Goal: Task Accomplishment & Management: Use online tool/utility

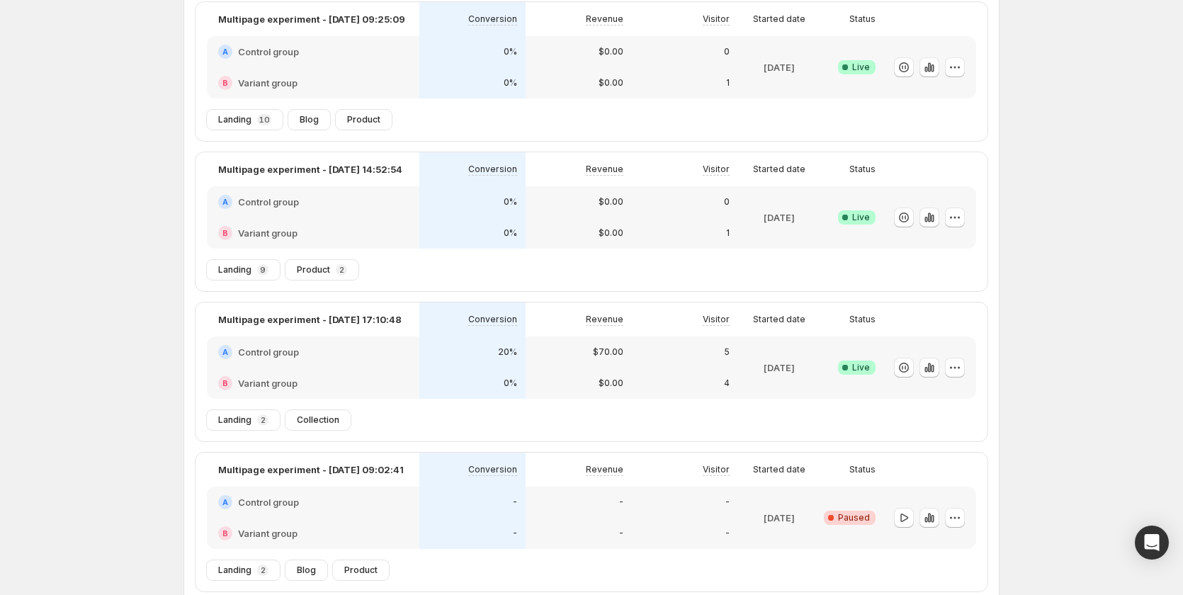
scroll to position [211, 0]
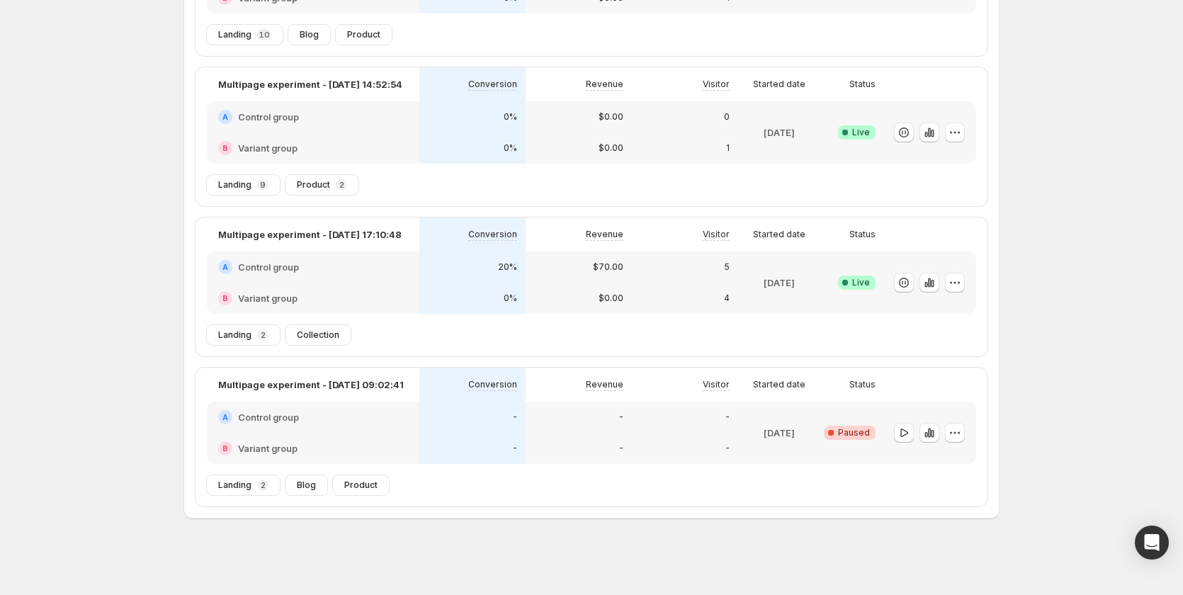
click at [545, 433] on div "-" at bounding box center [578, 448] width 106 height 31
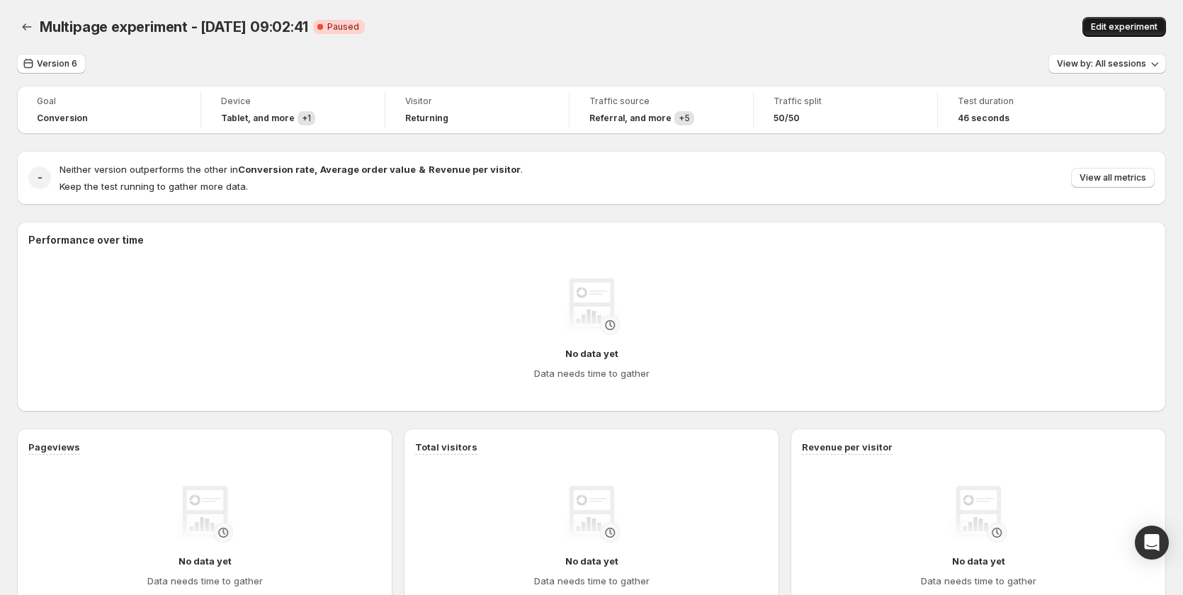
click at [1130, 25] on span "Edit experiment" at bounding box center [1124, 26] width 67 height 11
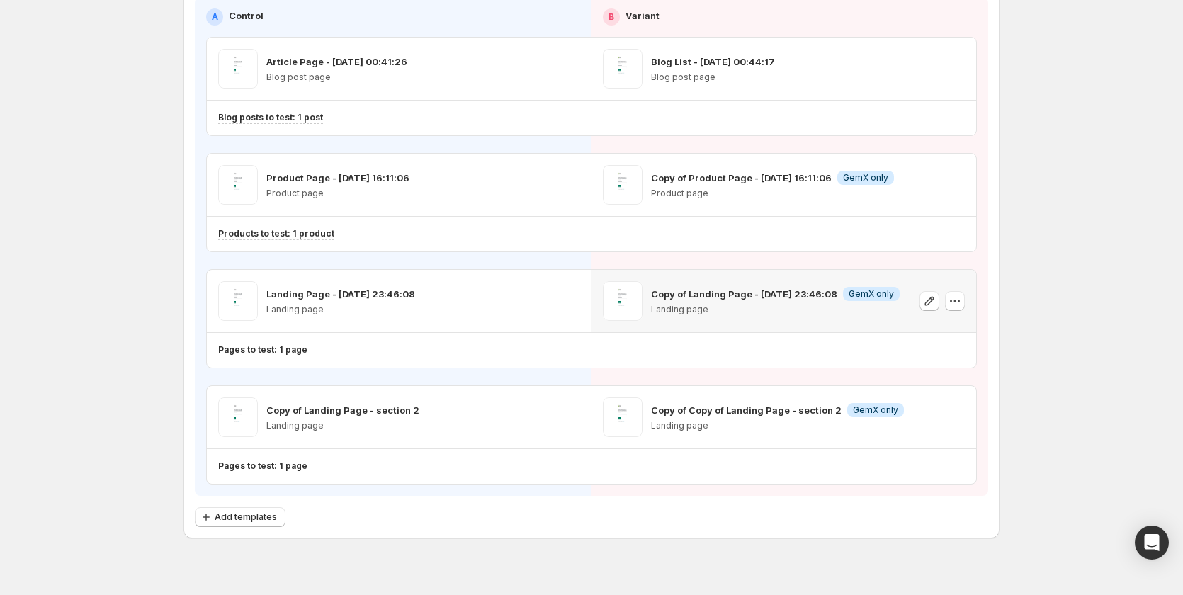
scroll to position [176, 0]
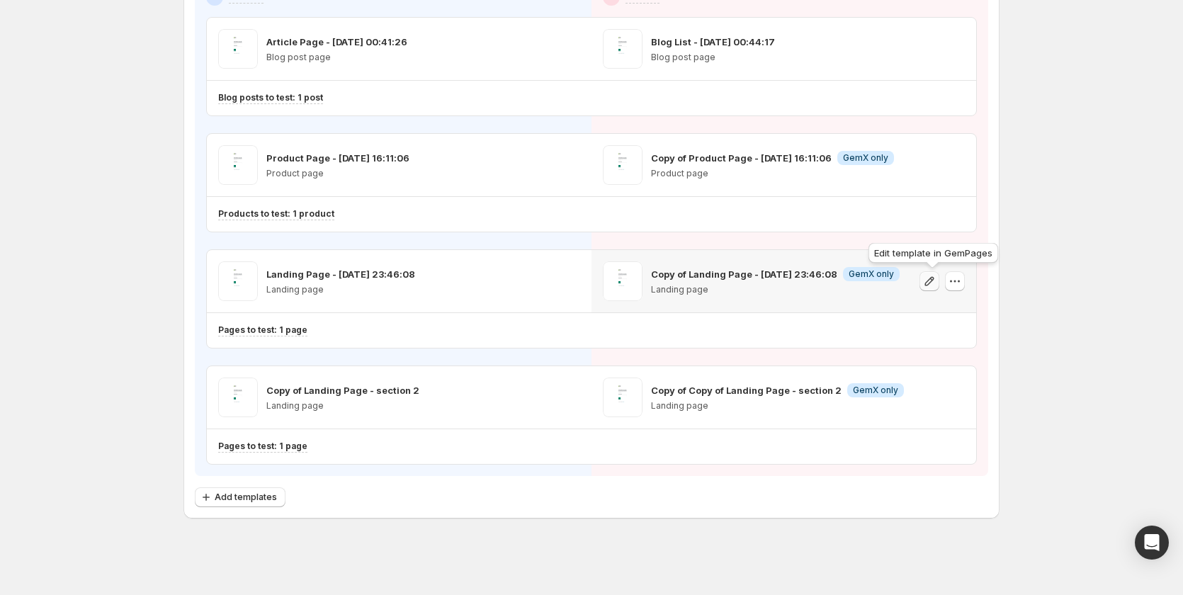
click at [932, 286] on icon "button" at bounding box center [929, 281] width 14 height 14
click at [956, 278] on icon "button" at bounding box center [954, 281] width 14 height 14
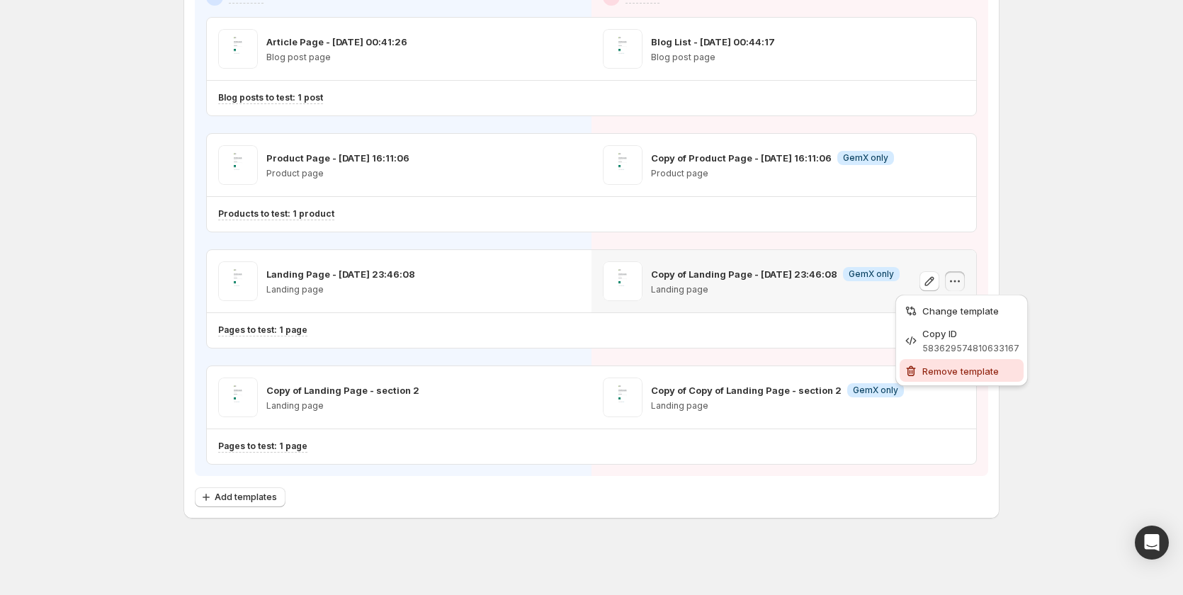
click at [932, 367] on span "Remove template" at bounding box center [960, 370] width 76 height 11
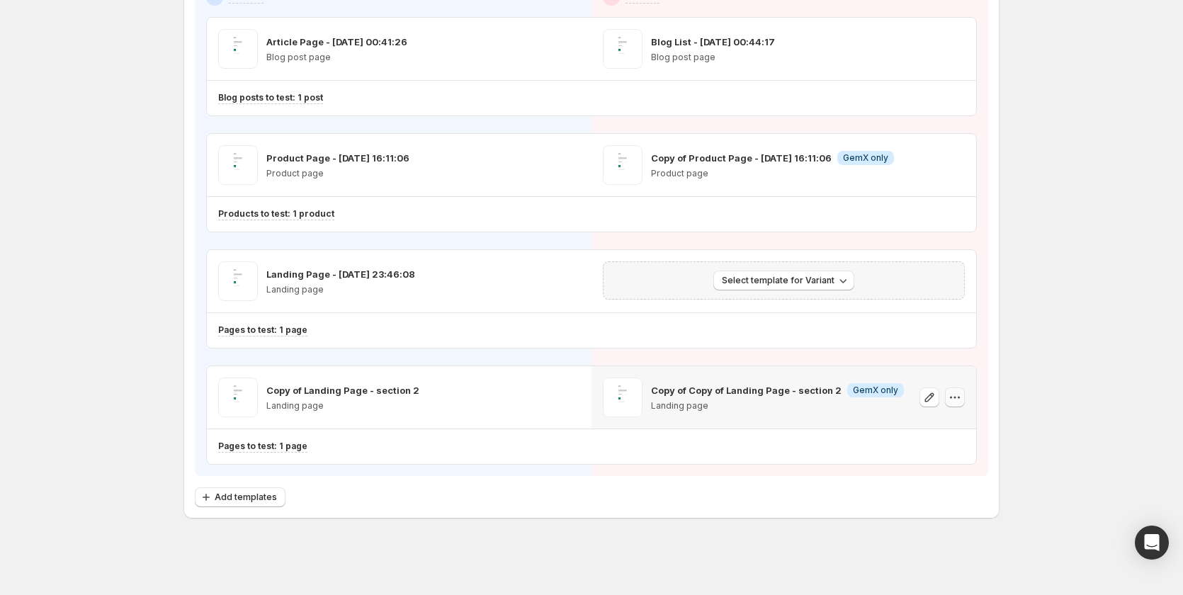
click at [960, 398] on icon "button" at bounding box center [958, 398] width 2 height 2
click at [958, 482] on span "Remove template" at bounding box center [958, 487] width 76 height 11
click at [802, 272] on button "Select template for Variant" at bounding box center [783, 281] width 141 height 20
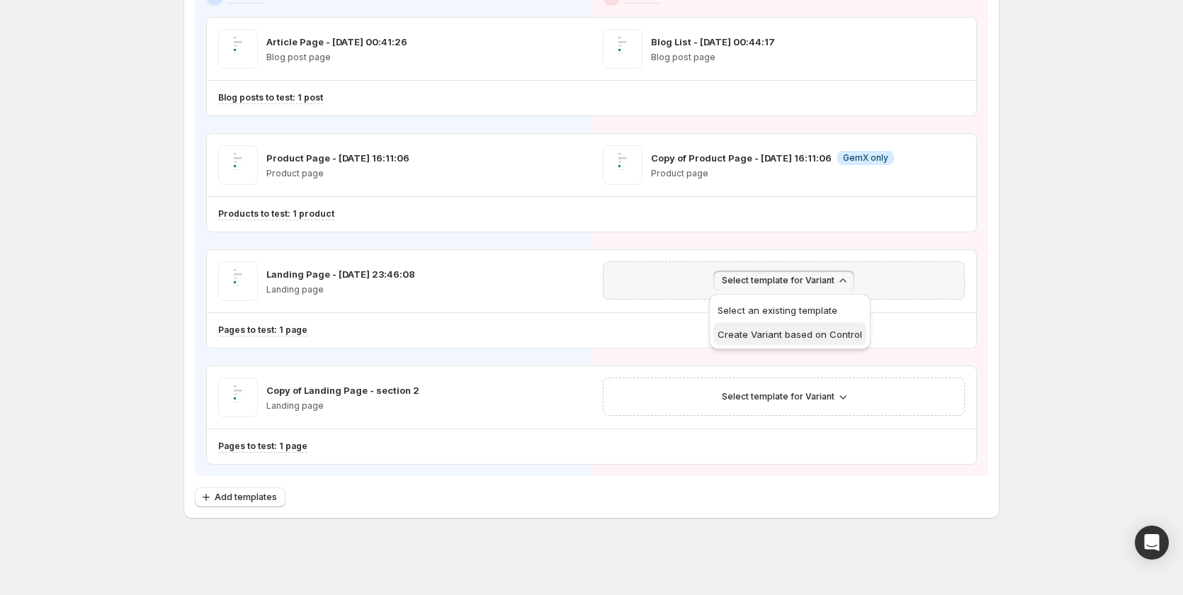
click at [815, 336] on span "Create Variant based on Control" at bounding box center [789, 334] width 144 height 11
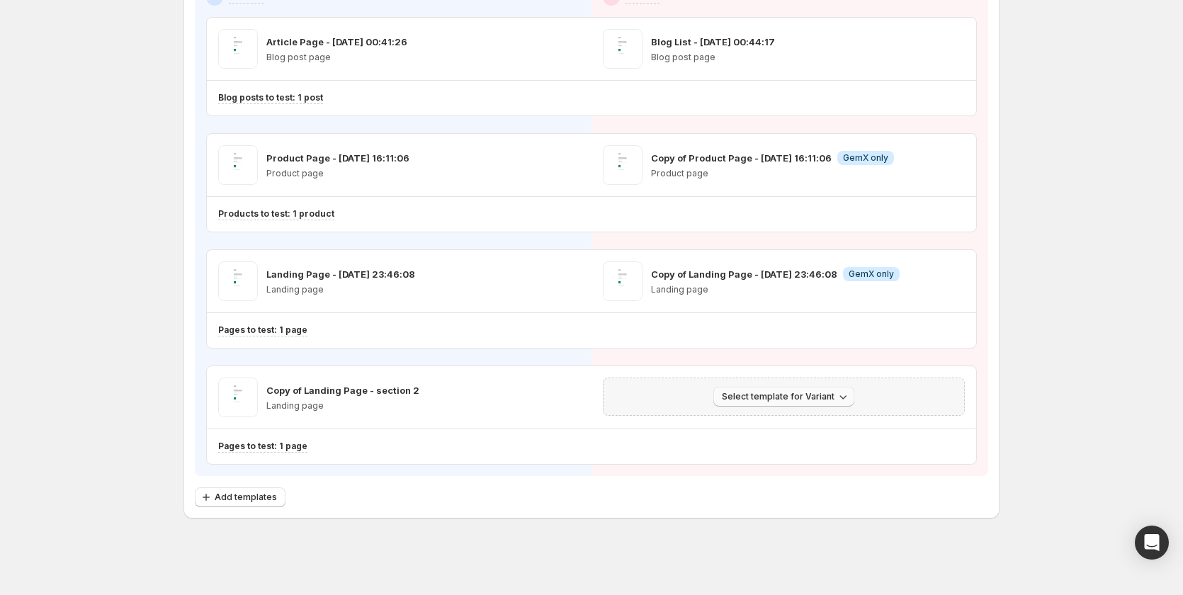
click at [794, 394] on span "Select template for Variant" at bounding box center [778, 396] width 113 height 11
click at [802, 450] on span "Create Variant based on Control" at bounding box center [789, 450] width 144 height 11
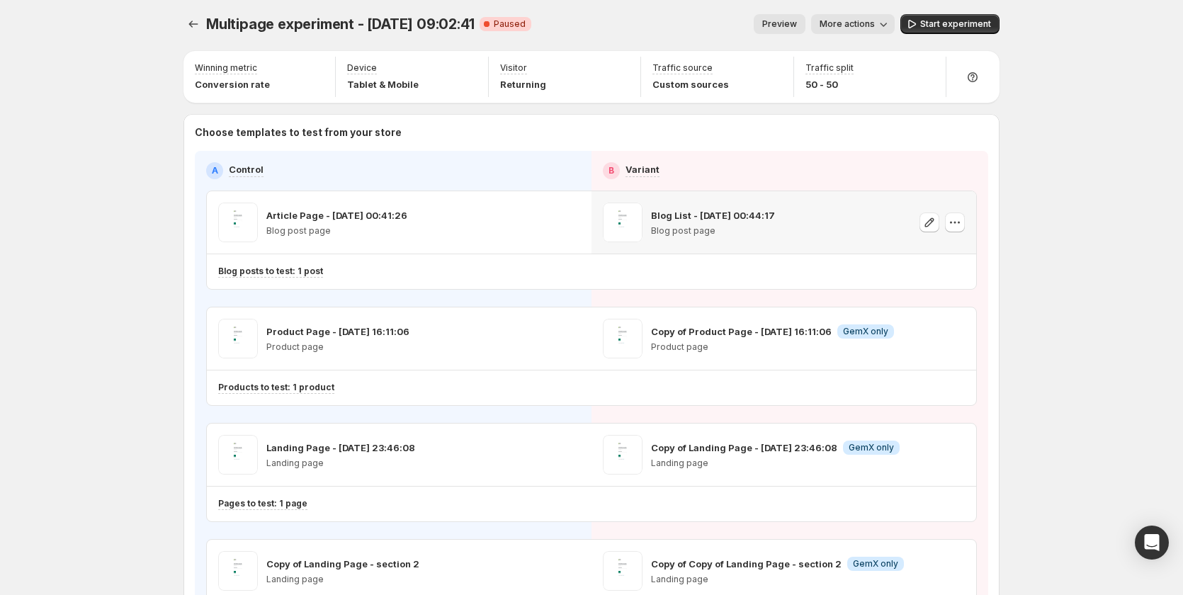
scroll to position [0, 0]
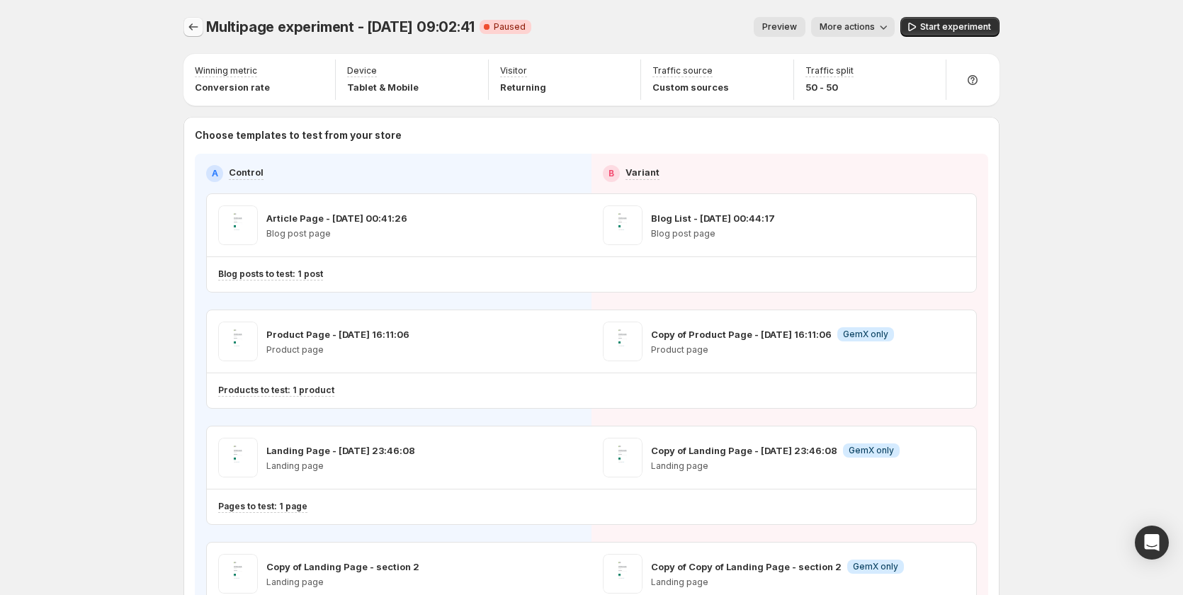
click at [193, 28] on icon "Experiments" at bounding box center [193, 27] width 14 height 14
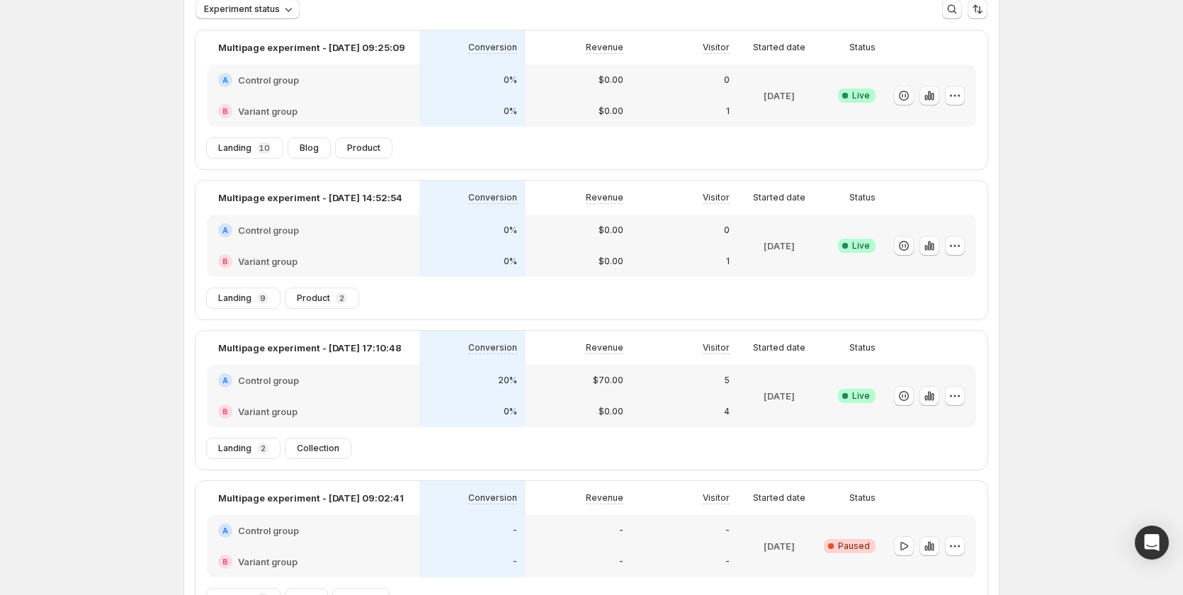
scroll to position [211, 0]
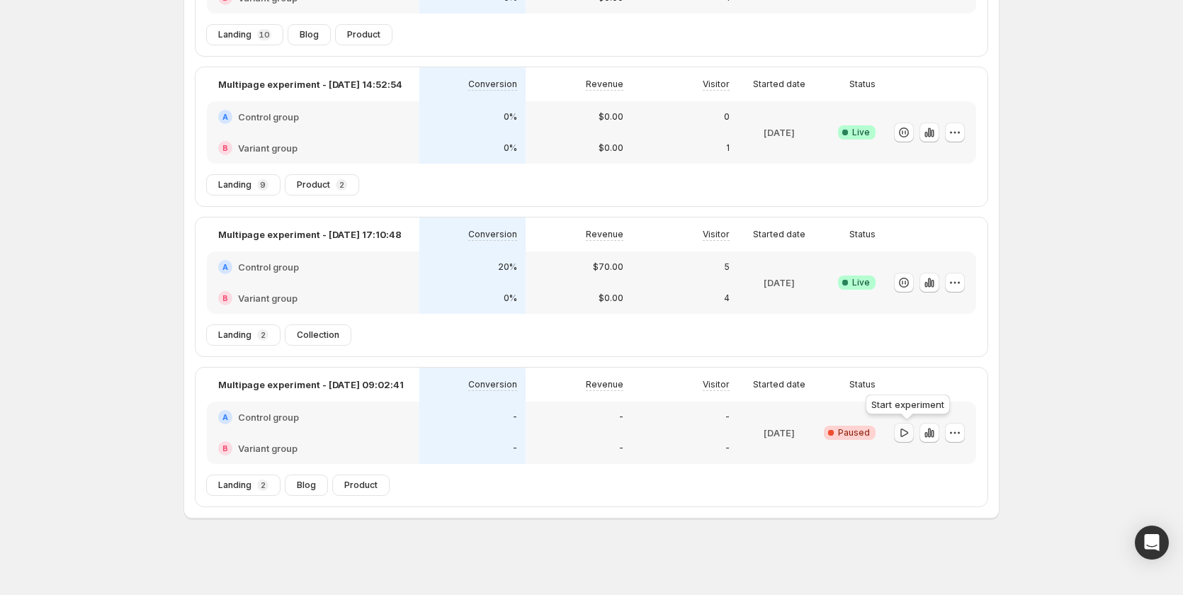
click at [904, 436] on icon "button" at bounding box center [904, 432] width 8 height 8
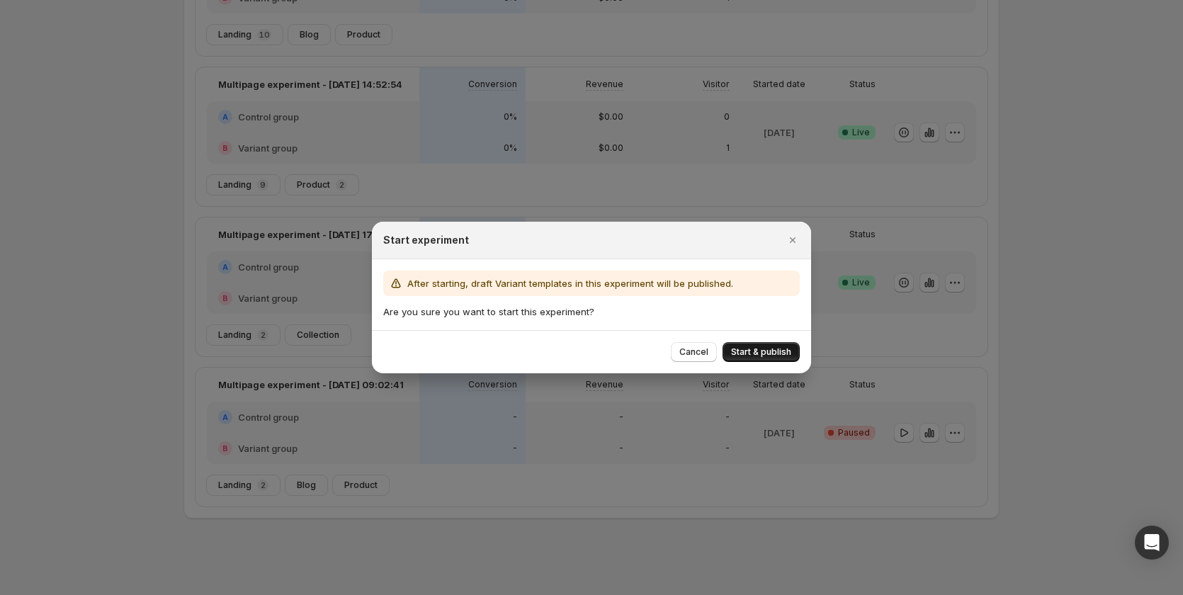
click at [768, 345] on button "Start & publish" at bounding box center [760, 352] width 77 height 20
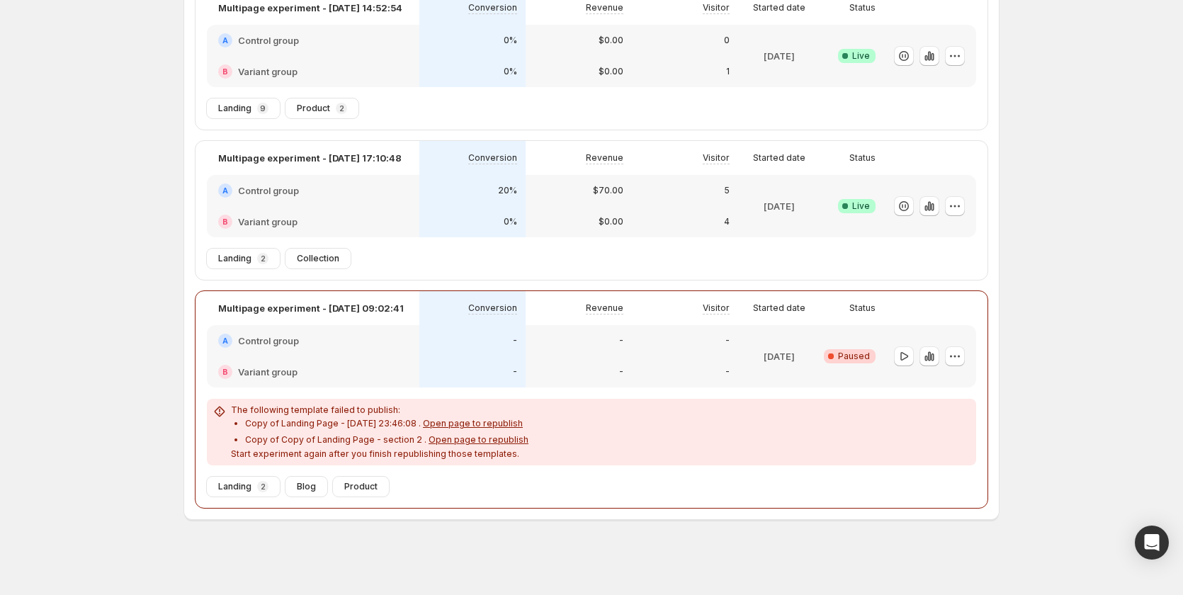
scroll to position [289, 0]
click at [483, 420] on span "Open page to republish" at bounding box center [473, 421] width 100 height 11
click at [489, 441] on span "Open page to republish" at bounding box center [478, 438] width 100 height 11
click at [906, 353] on icon "button" at bounding box center [904, 355] width 14 height 14
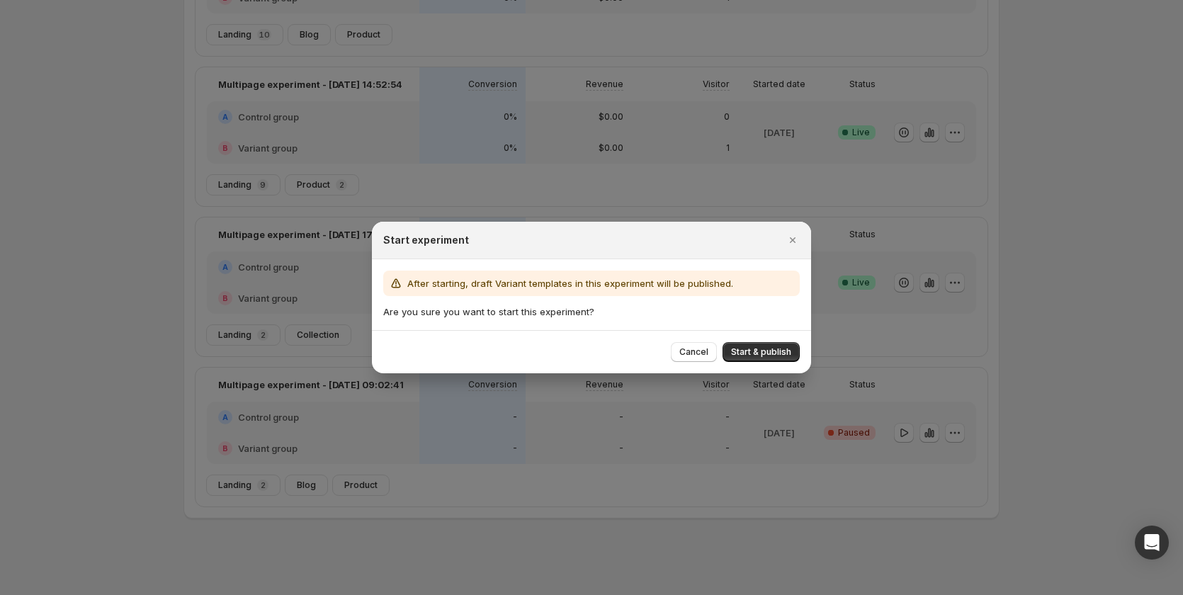
scroll to position [211, 0]
click at [780, 351] on span "Start & publish" at bounding box center [761, 351] width 60 height 11
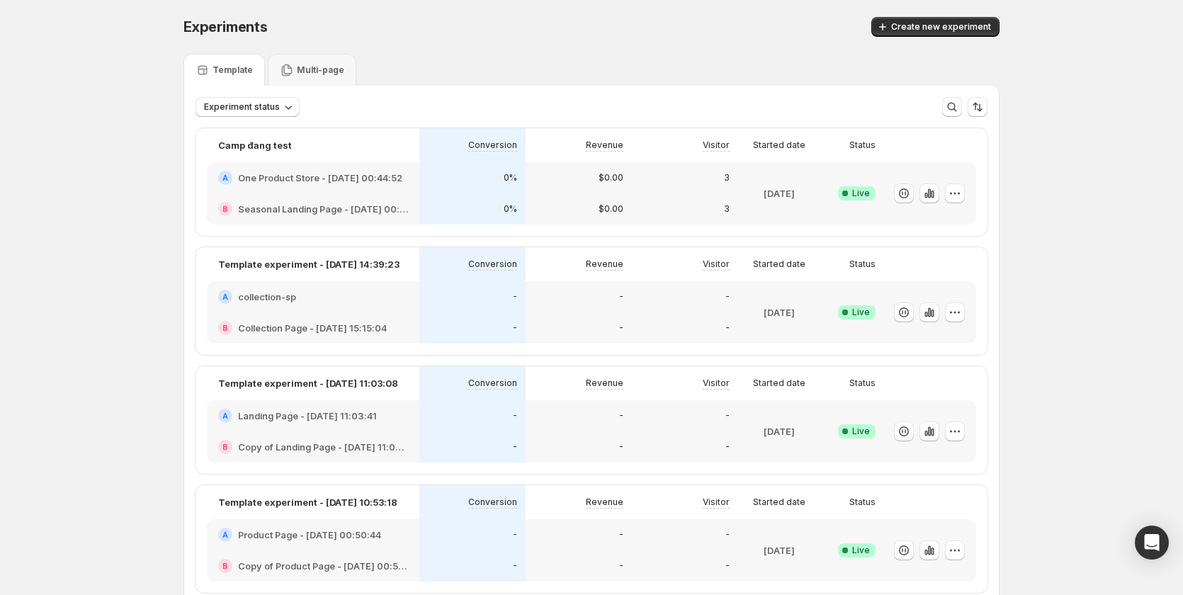
click at [290, 74] on icon at bounding box center [287, 70] width 11 height 12
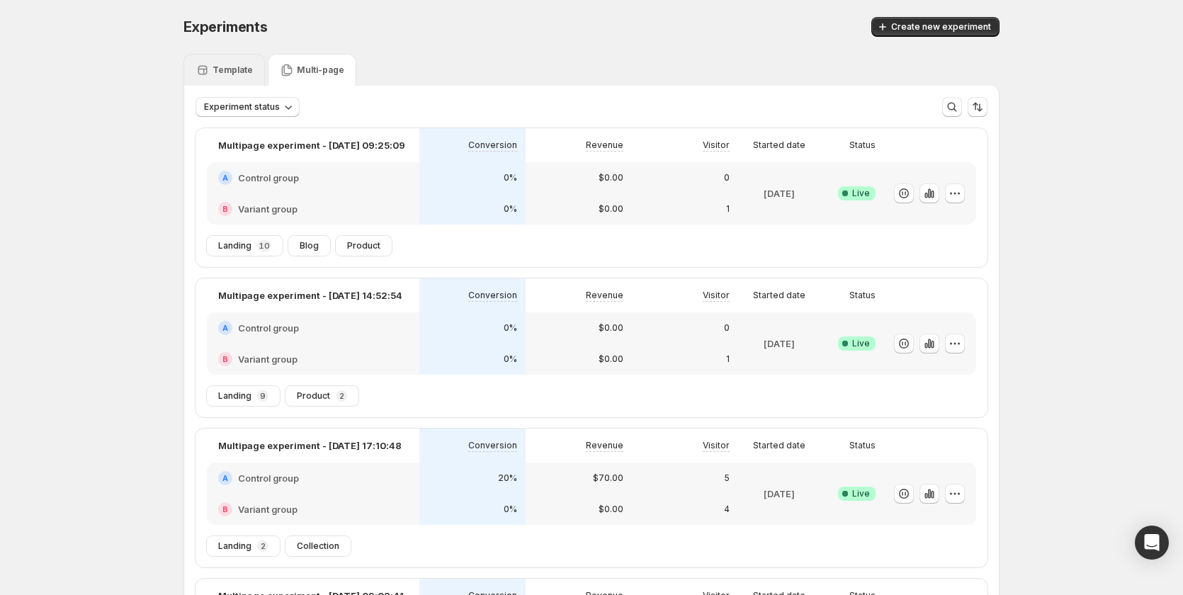
click at [226, 62] on div "Template" at bounding box center [223, 70] width 81 height 32
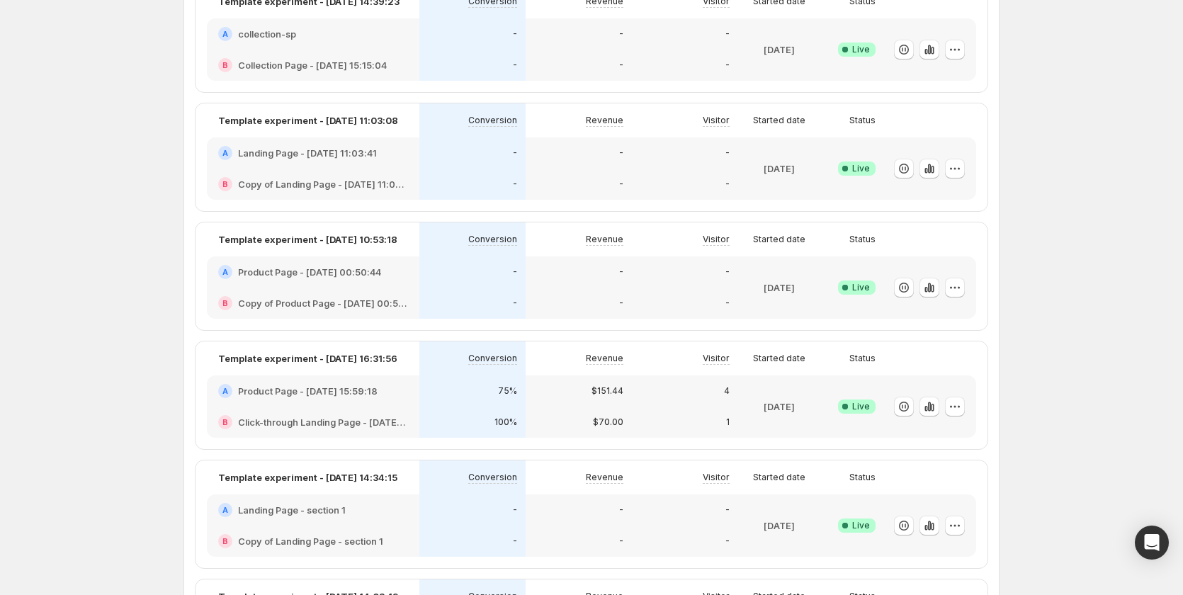
scroll to position [283, 0]
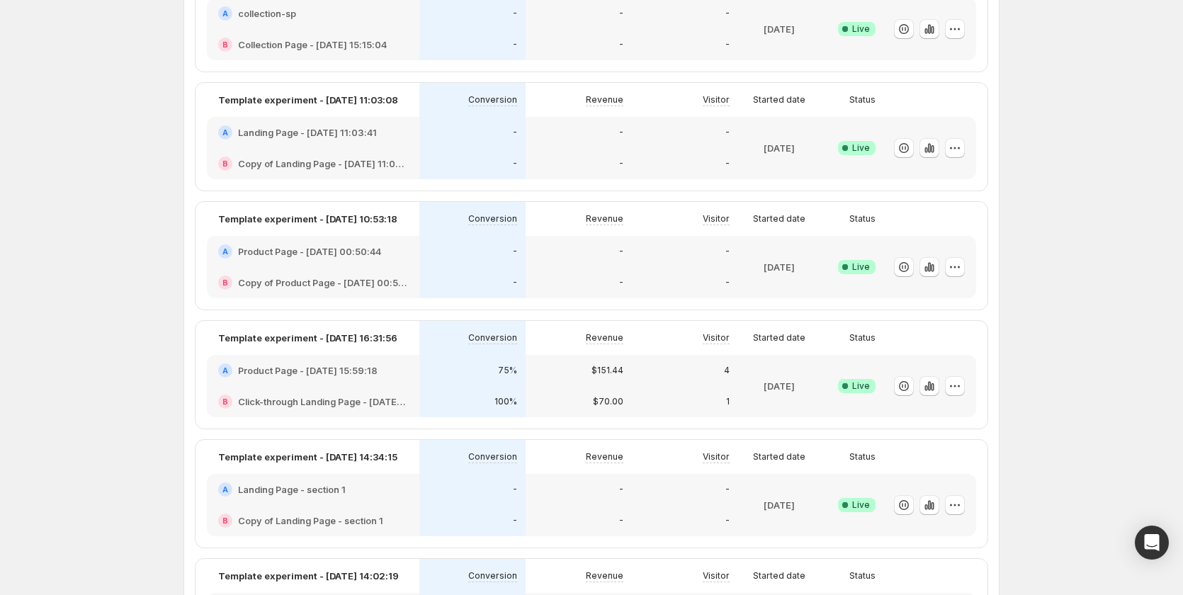
click at [379, 238] on div "A Product Page - Sep 7, 00:50:44" at bounding box center [313, 251] width 212 height 31
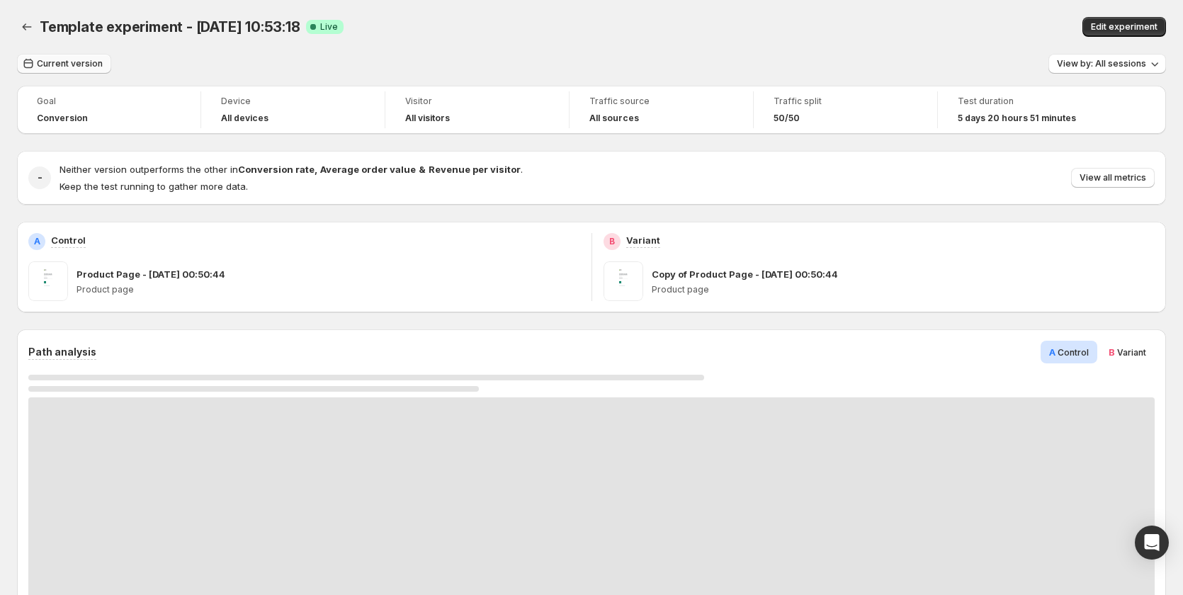
click at [45, 62] on span "Current version" at bounding box center [70, 63] width 66 height 11
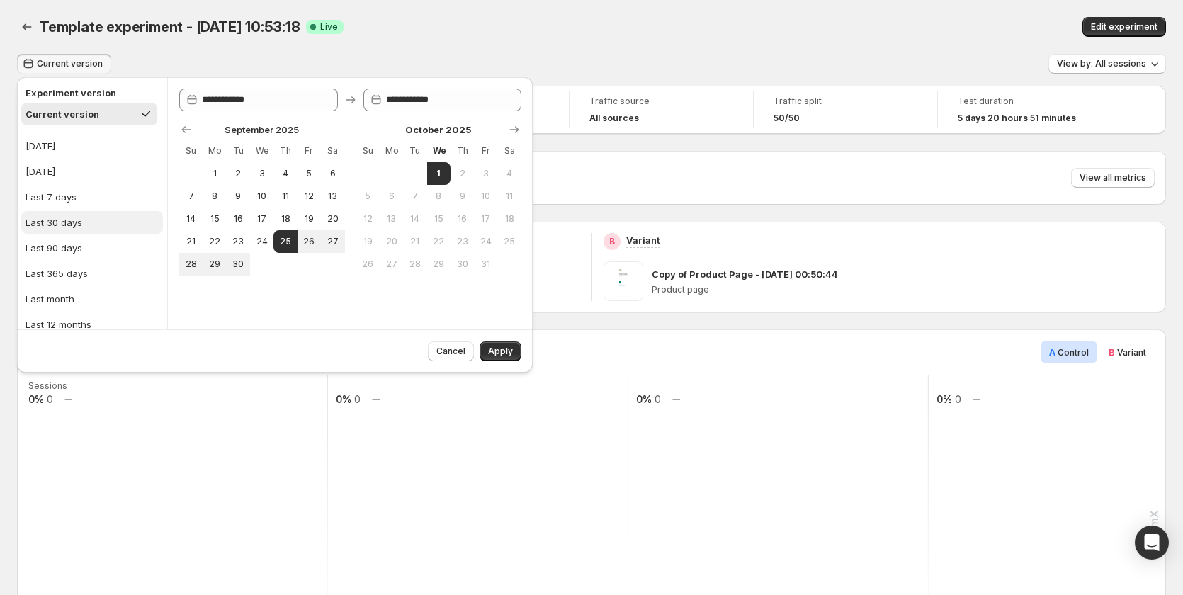
click at [101, 222] on button "Last 30 days" at bounding box center [92, 222] width 142 height 23
type input "**********"
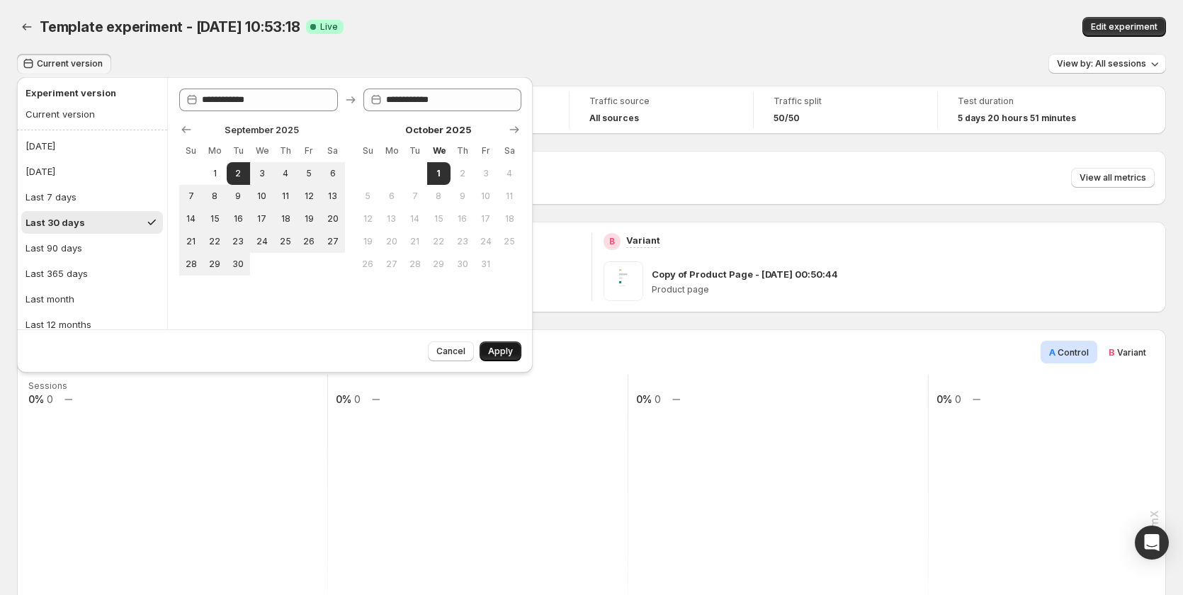
click at [490, 354] on span "Apply" at bounding box center [500, 351] width 25 height 11
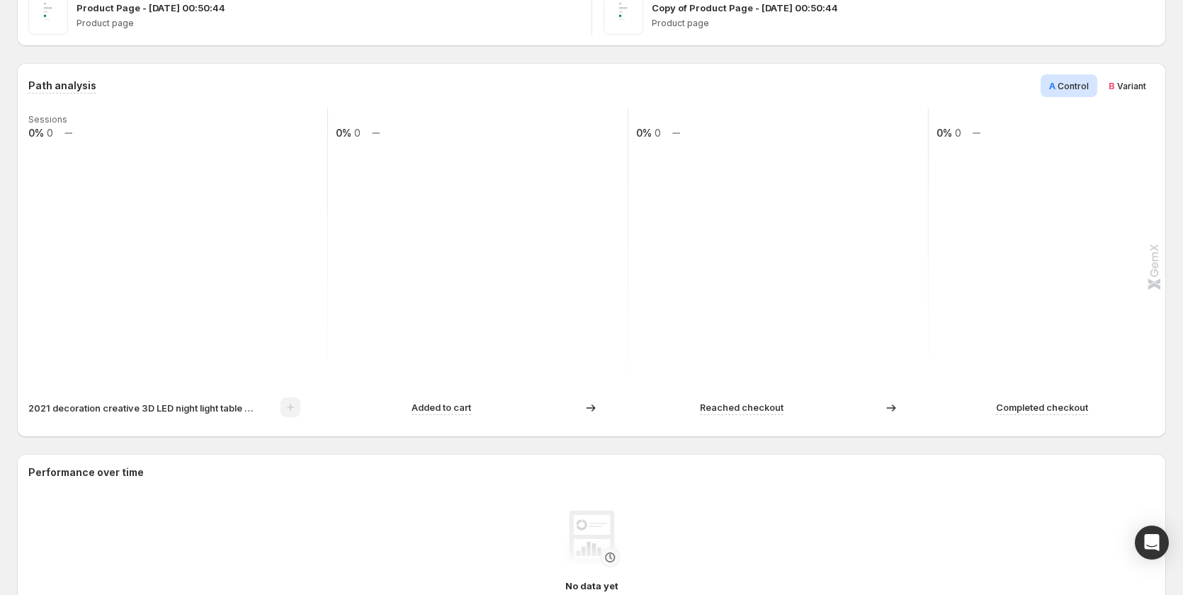
scroll to position [283, 0]
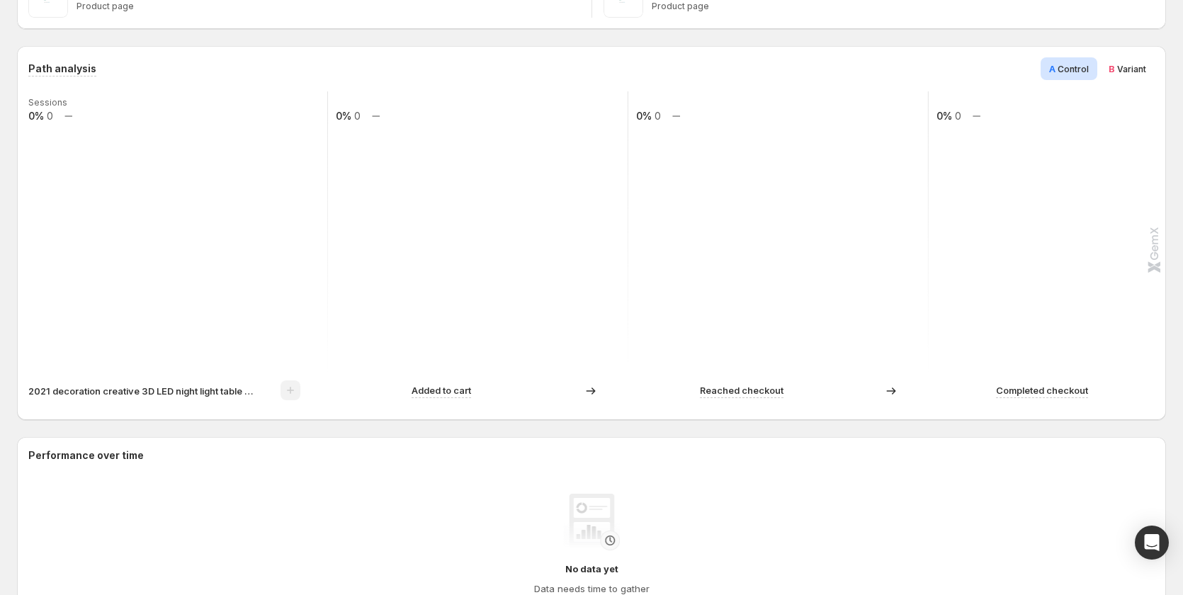
click at [160, 394] on p "2021 decoration creative 3D LED night light table lamp children bedroom child g…" at bounding box center [141, 391] width 226 height 14
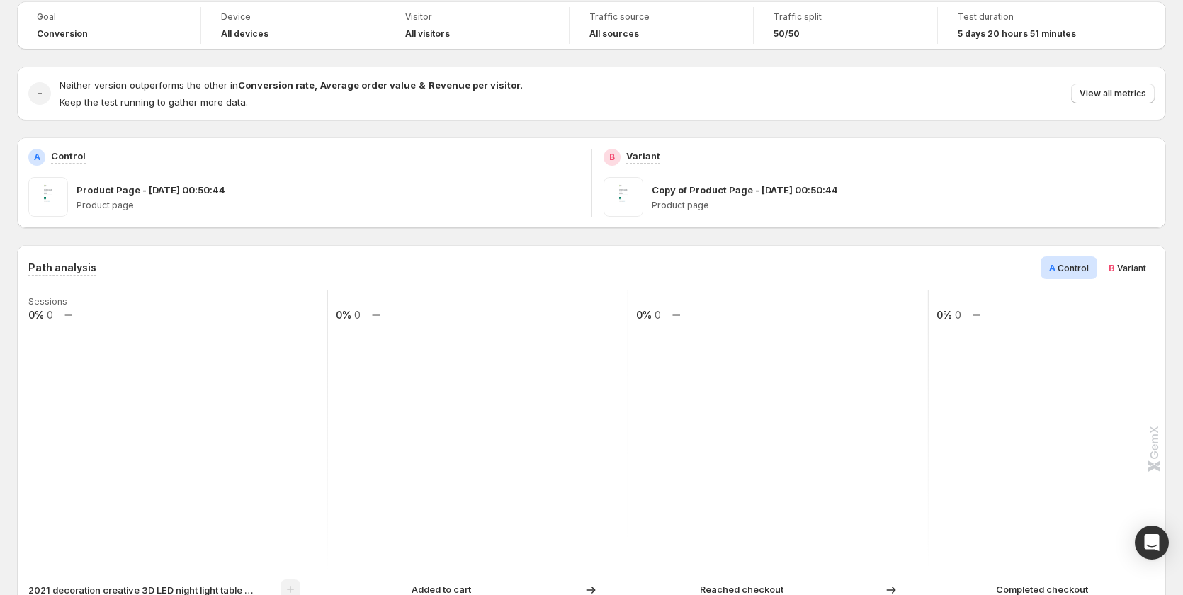
scroll to position [0, 0]
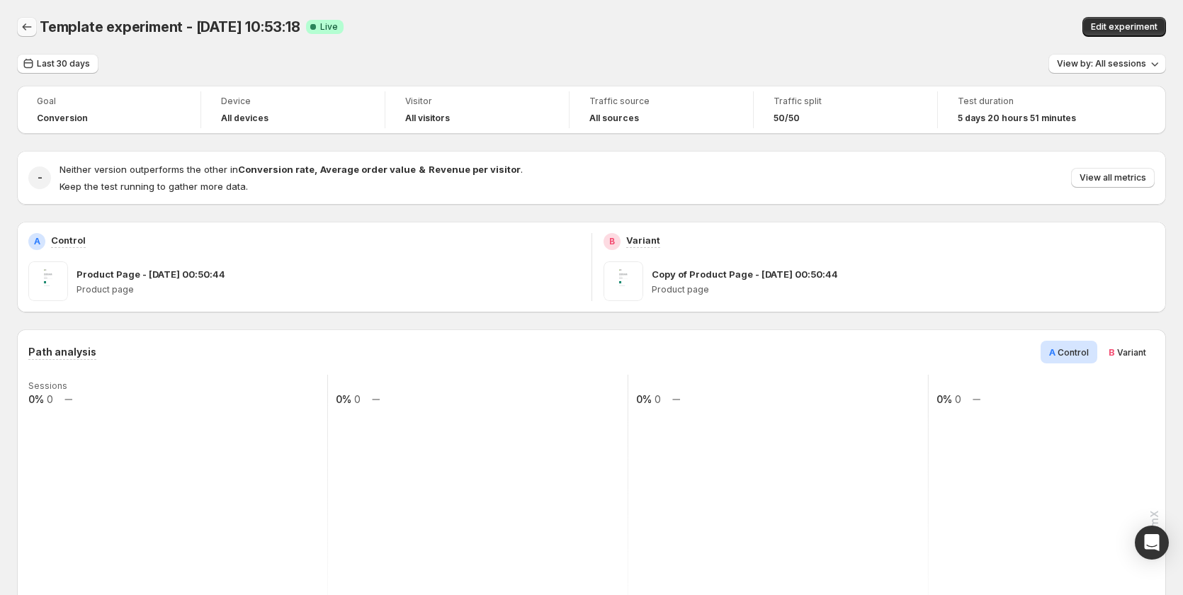
click at [30, 33] on icon "Back" at bounding box center [27, 27] width 14 height 14
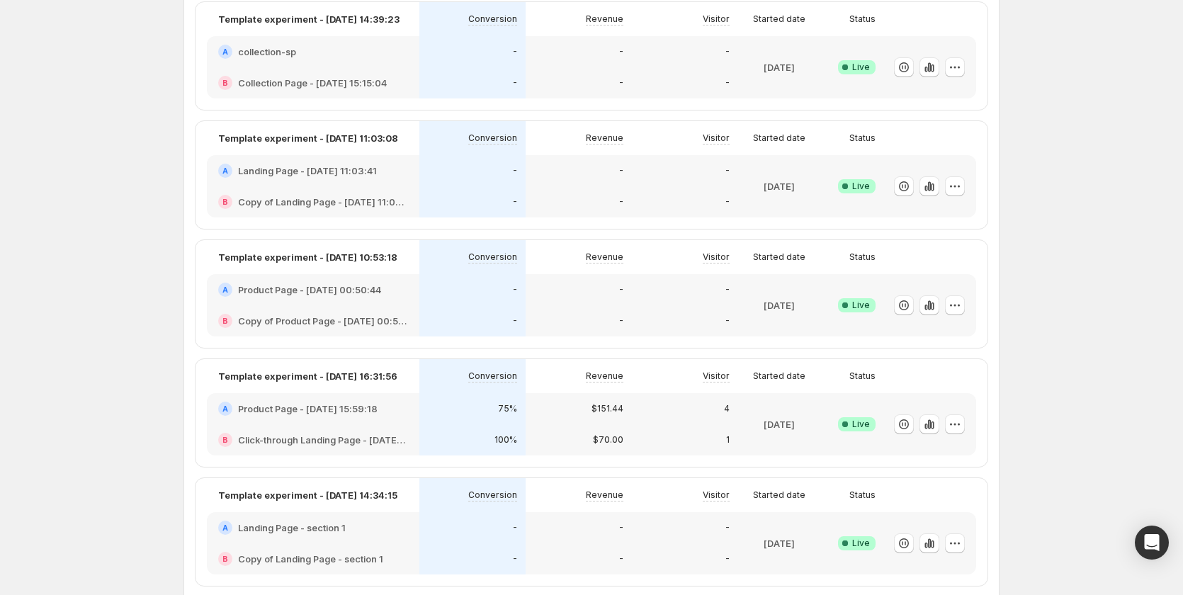
scroll to position [283, 0]
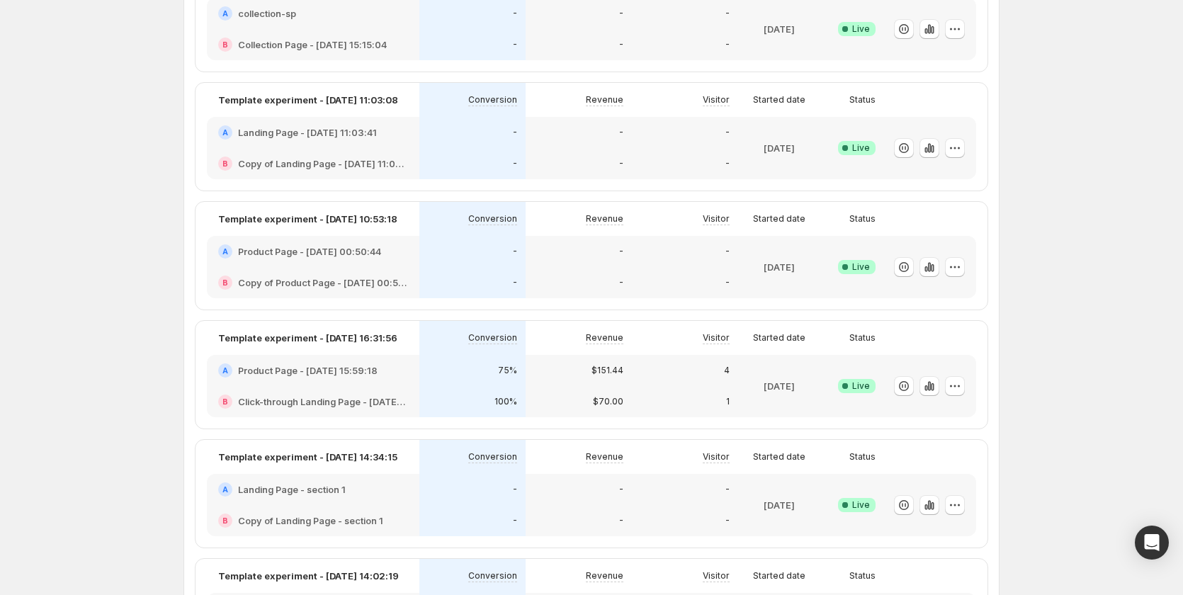
click at [408, 372] on div "A Product Page - Sep 25, 15:59:18" at bounding box center [313, 370] width 190 height 14
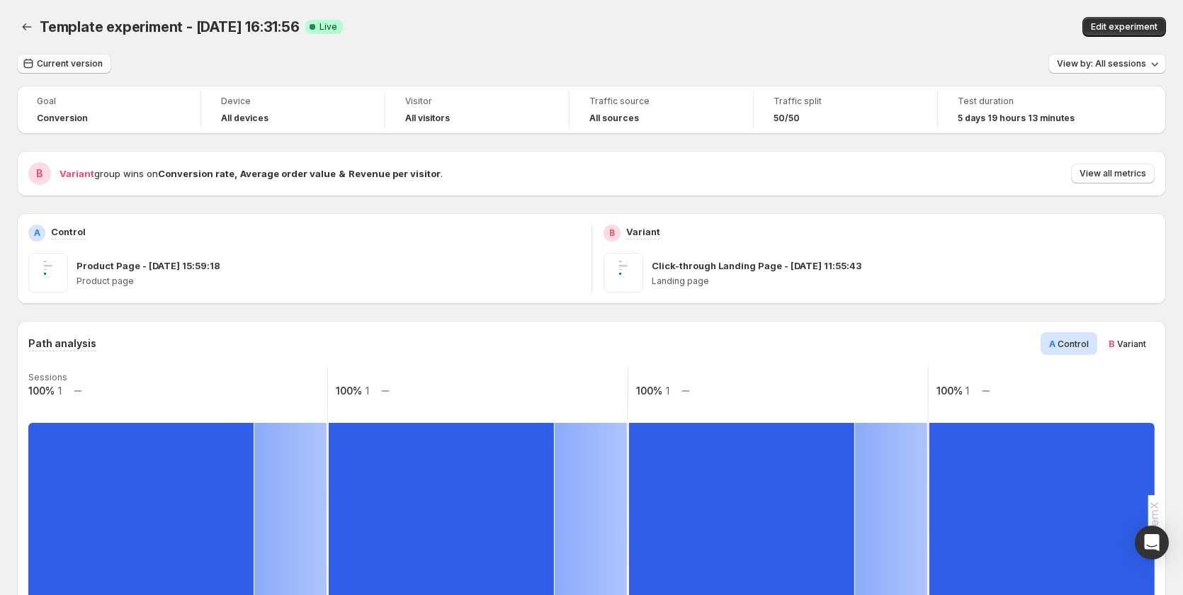
click at [67, 67] on span "Current version" at bounding box center [70, 63] width 66 height 11
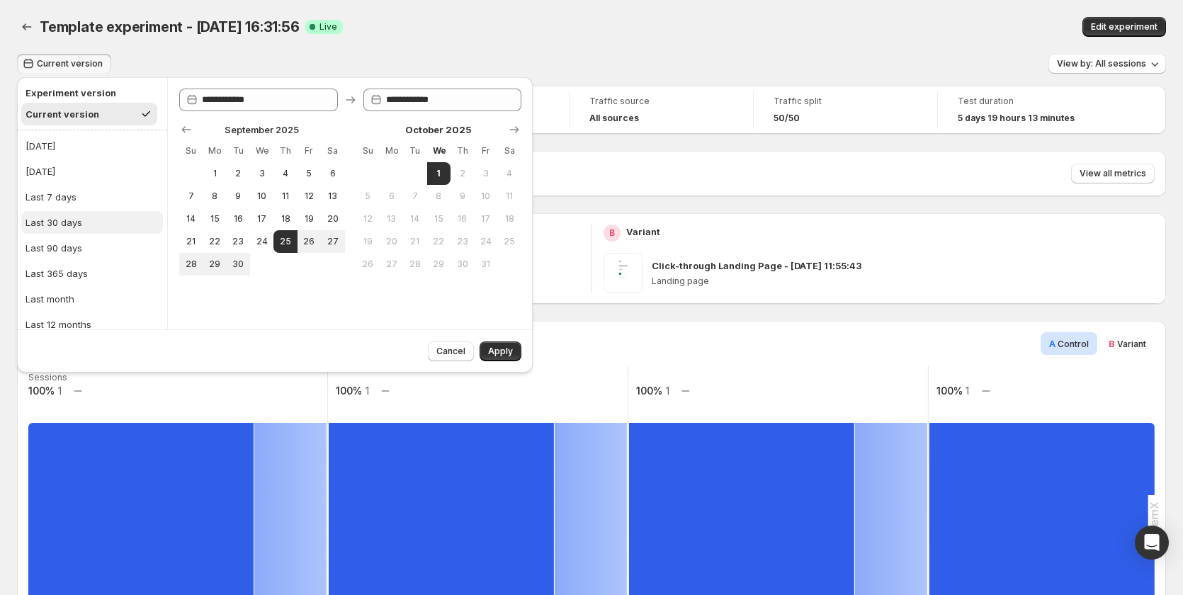
click at [122, 219] on button "Last 30 days" at bounding box center [92, 222] width 142 height 23
type input "**********"
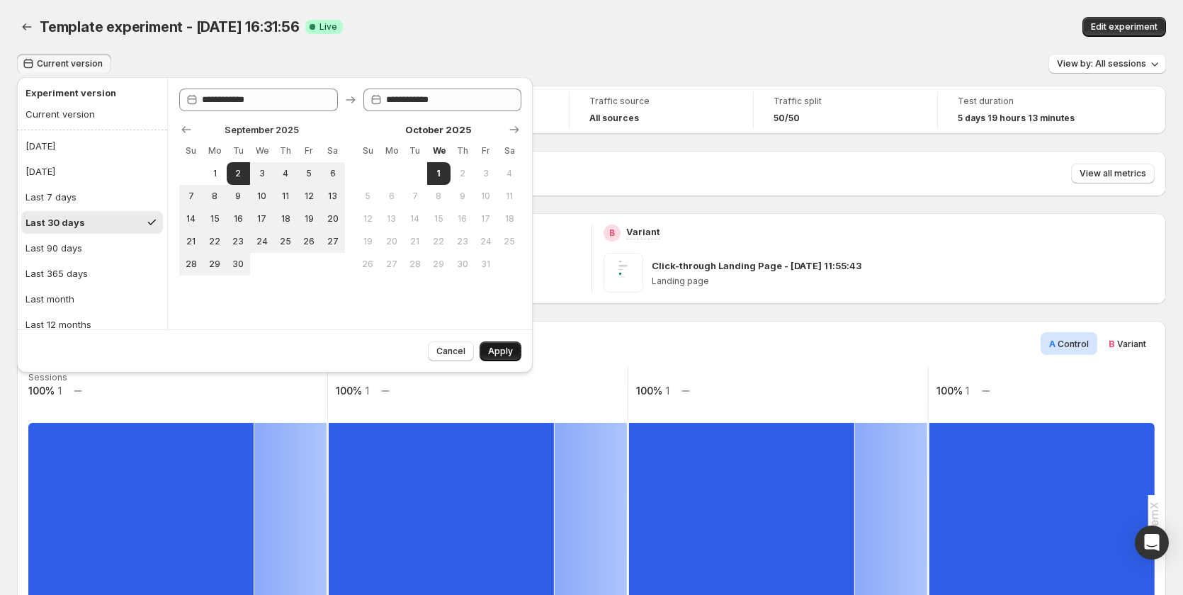
click at [501, 348] on span "Apply" at bounding box center [500, 351] width 25 height 11
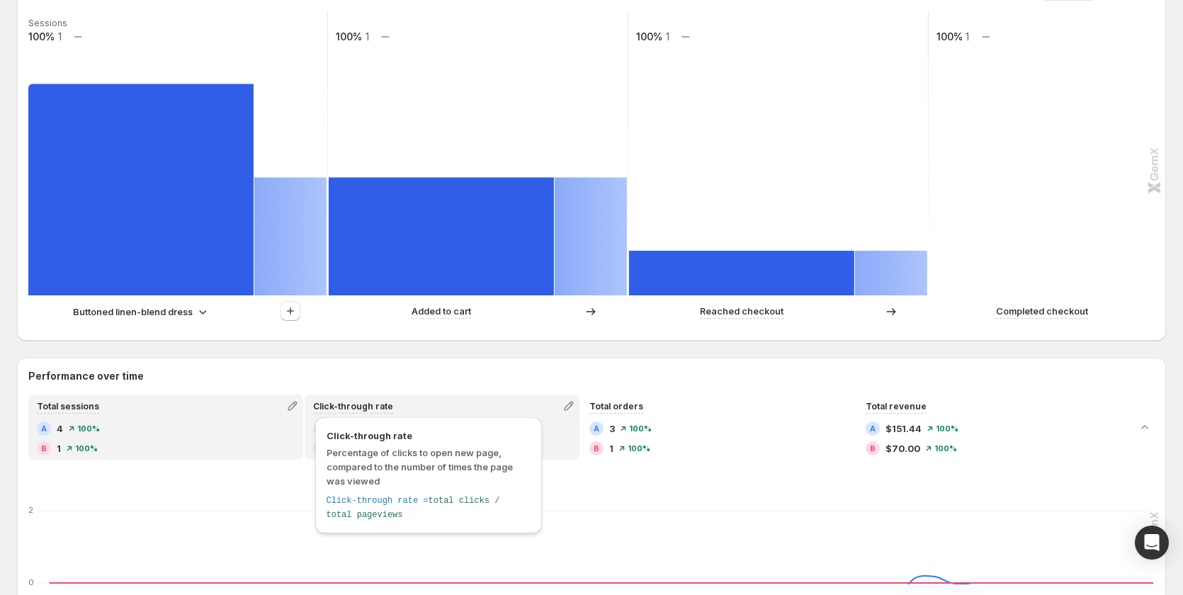
scroll to position [346, 0]
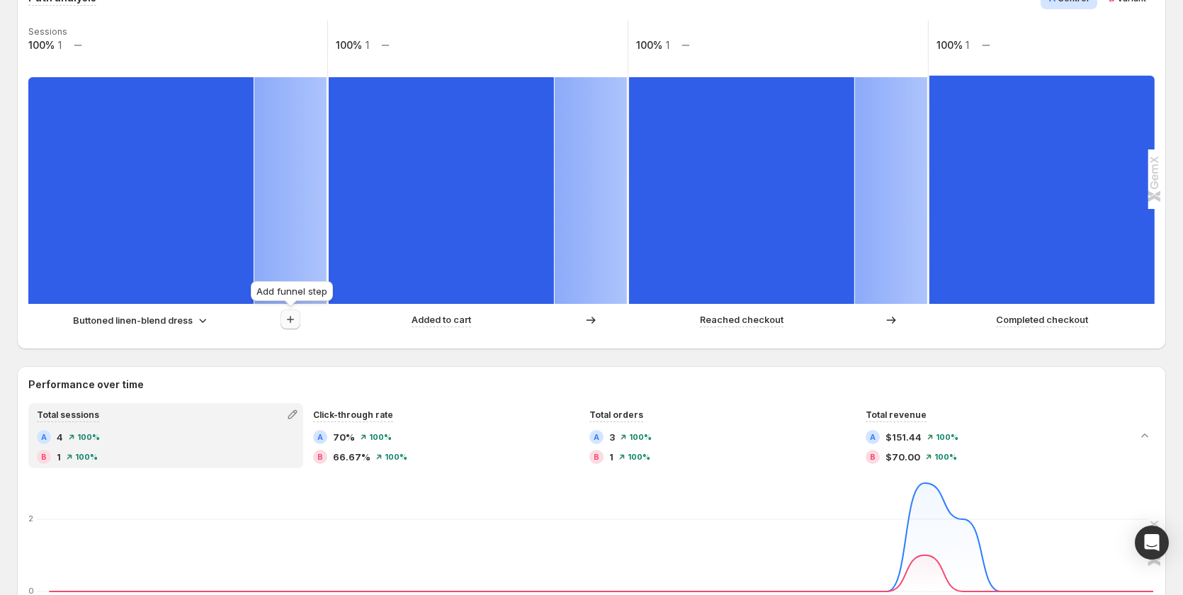
click at [287, 310] on button "button" at bounding box center [290, 319] width 20 height 20
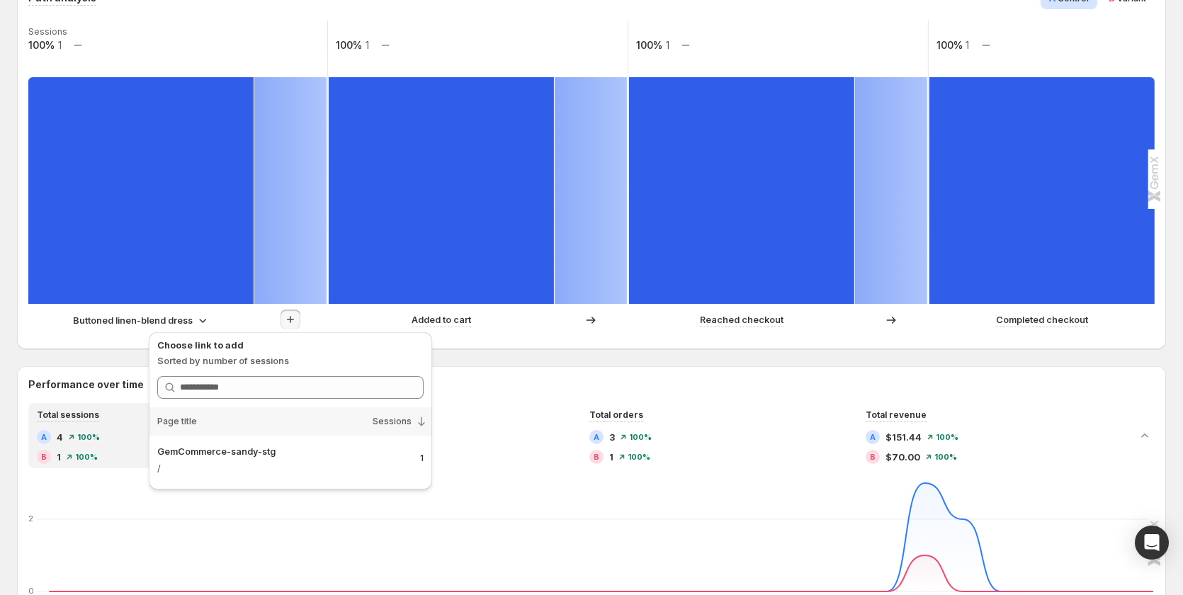
click at [150, 319] on p "Buttoned linen-blend dress" at bounding box center [133, 320] width 120 height 14
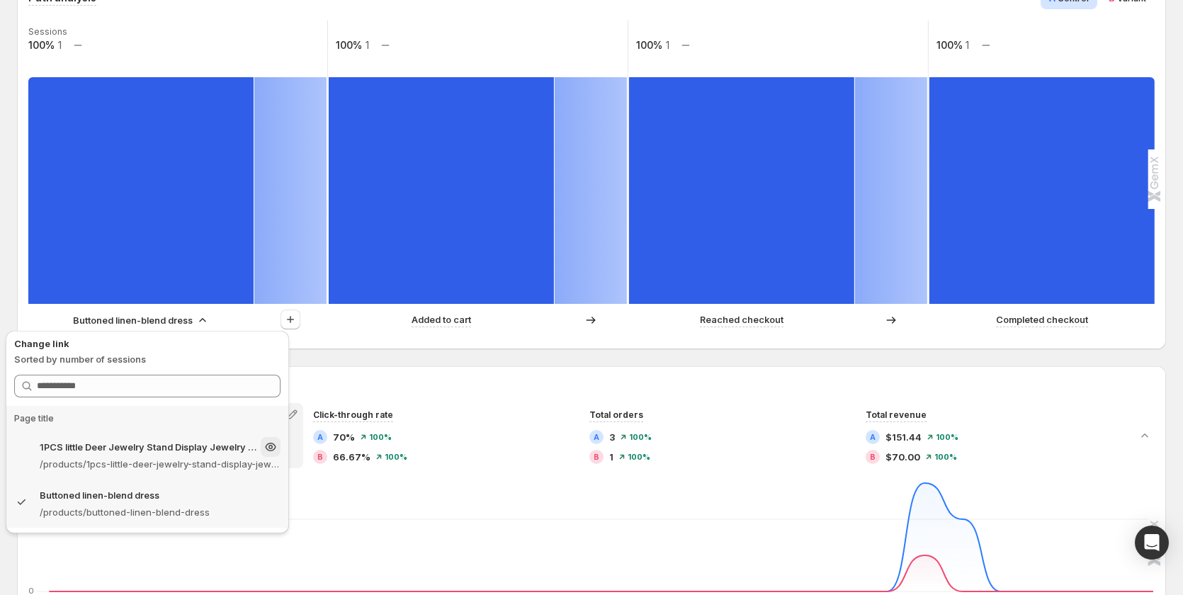
click at [140, 447] on p "1PCS little Deer Jewelry Stand Display Jewelry Tray Tree Earring Holder Necklac…" at bounding box center [149, 447] width 218 height 14
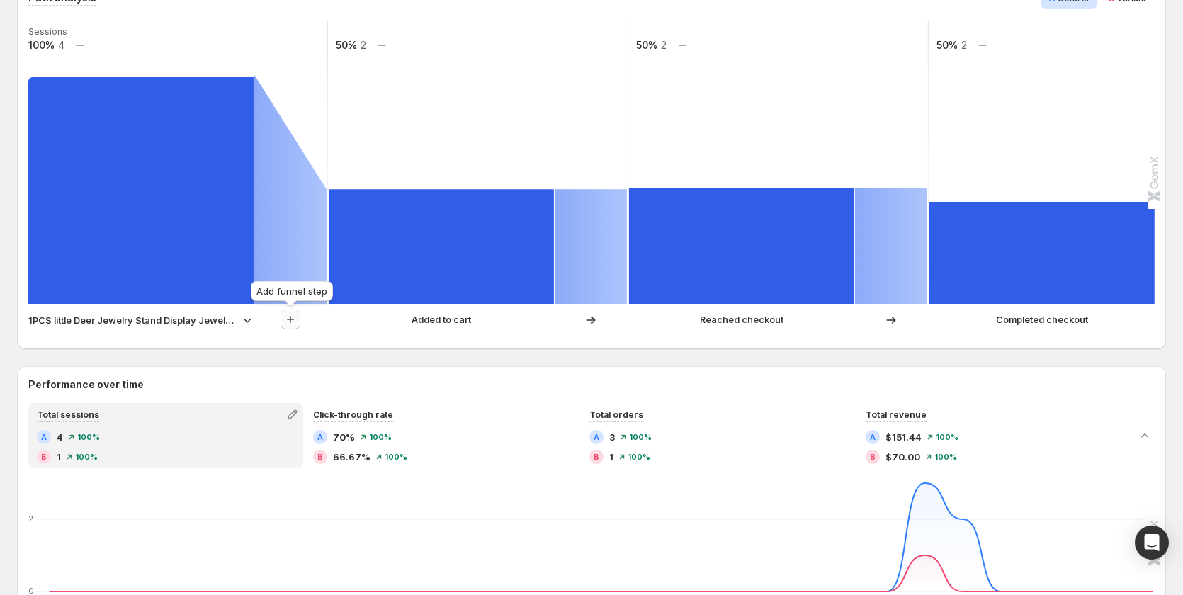
click at [285, 323] on icon "button" at bounding box center [290, 319] width 14 height 14
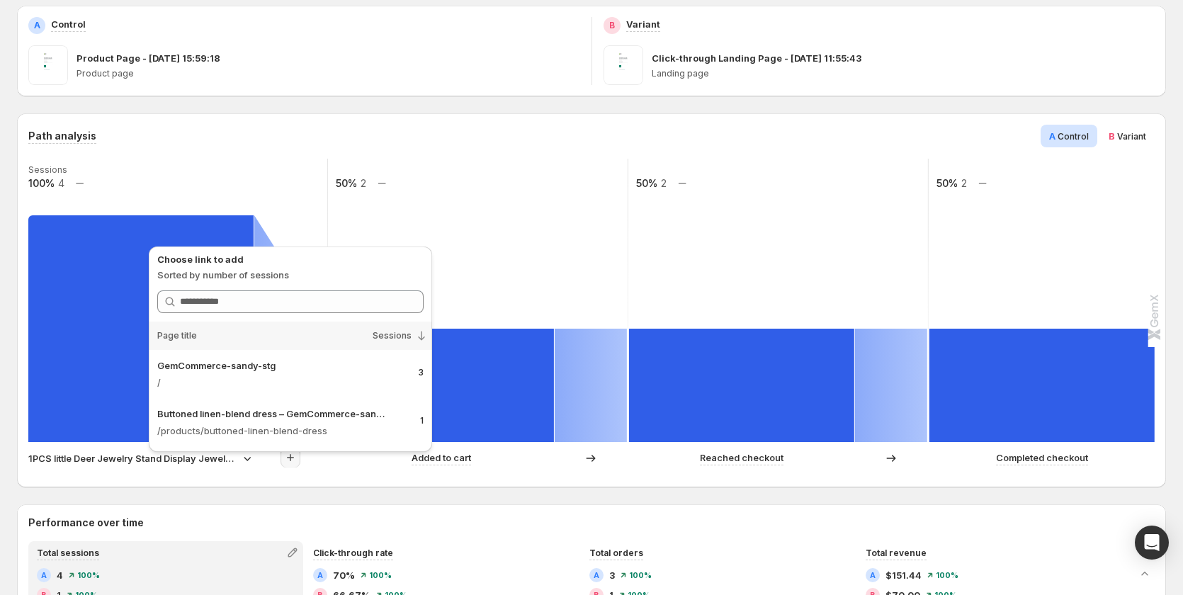
scroll to position [204, 0]
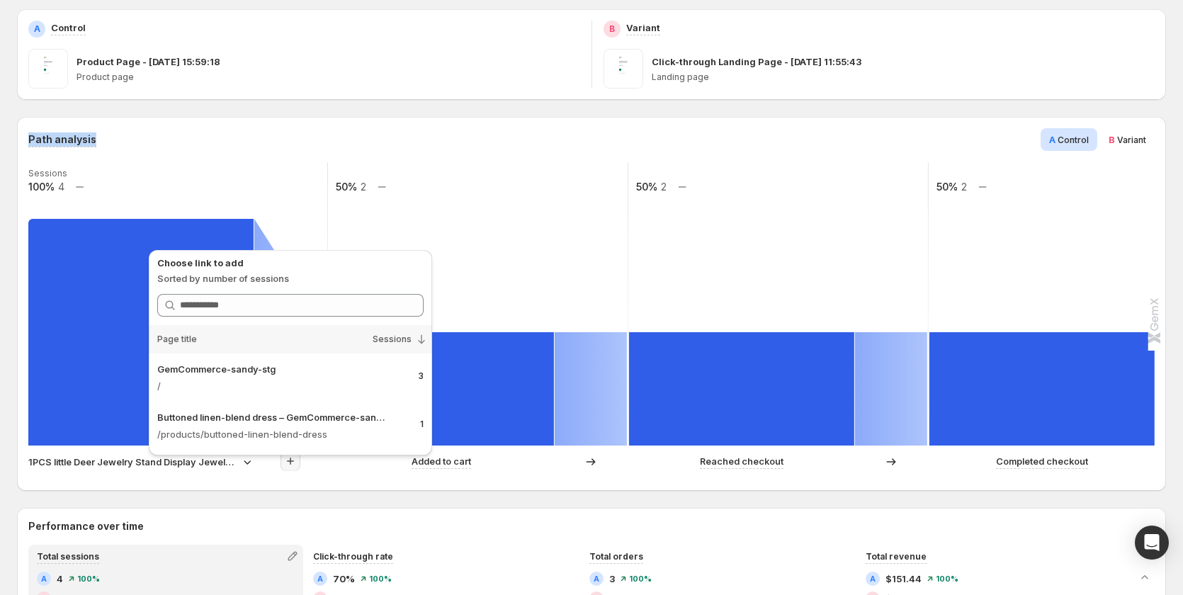
drag, startPoint x: 119, startPoint y: 137, endPoint x: 23, endPoint y: 138, distance: 95.6
click at [23, 138] on div "Path analysis A Control B Variant Sessions 100% 4 50% 2 50% 2 50% 2 1PCS little…" at bounding box center [591, 304] width 1149 height 374
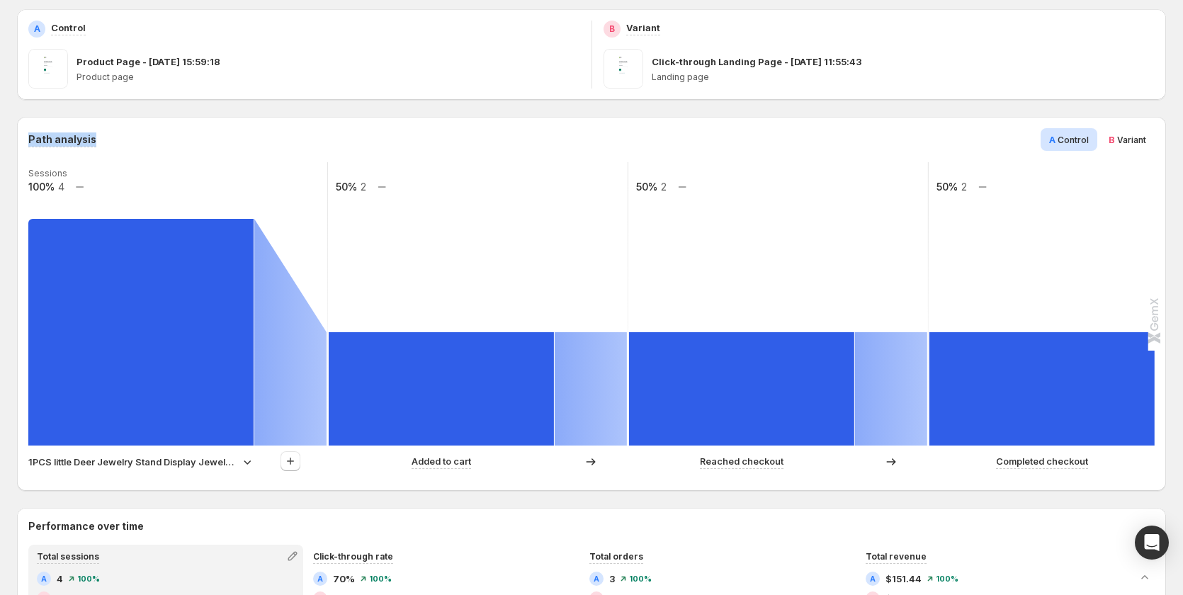
copy h3 "Path analysis"
click at [191, 456] on p "1PCS little Deer Jewelry Stand Display Jewelry Tray Tree Earring Holder Necklac…" at bounding box center [132, 462] width 209 height 14
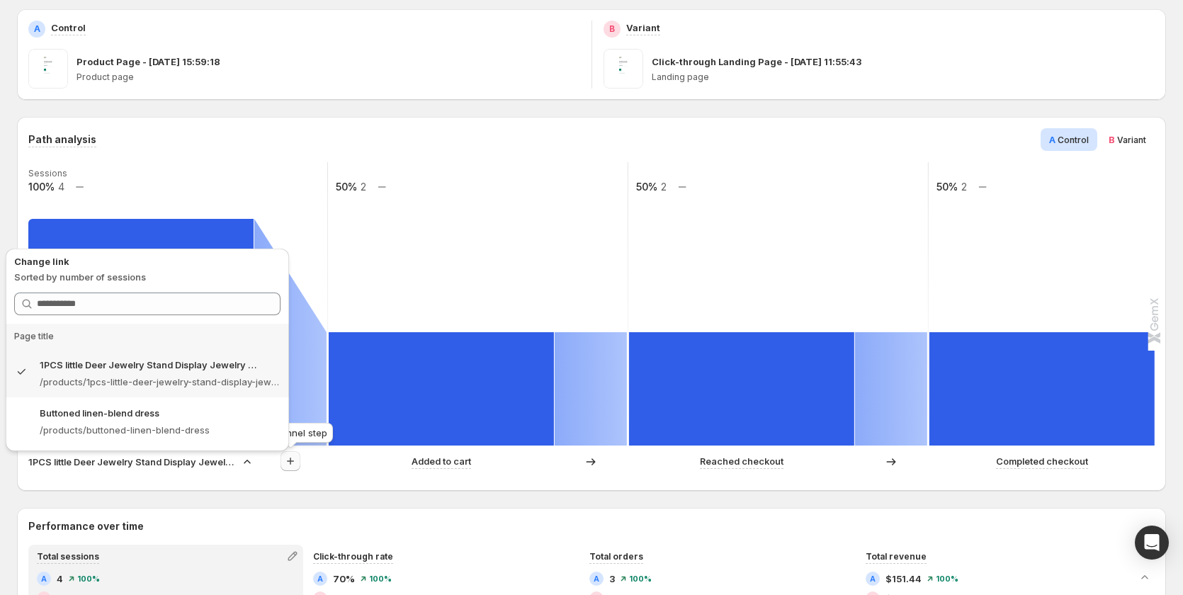
click at [283, 456] on button "button" at bounding box center [290, 461] width 20 height 20
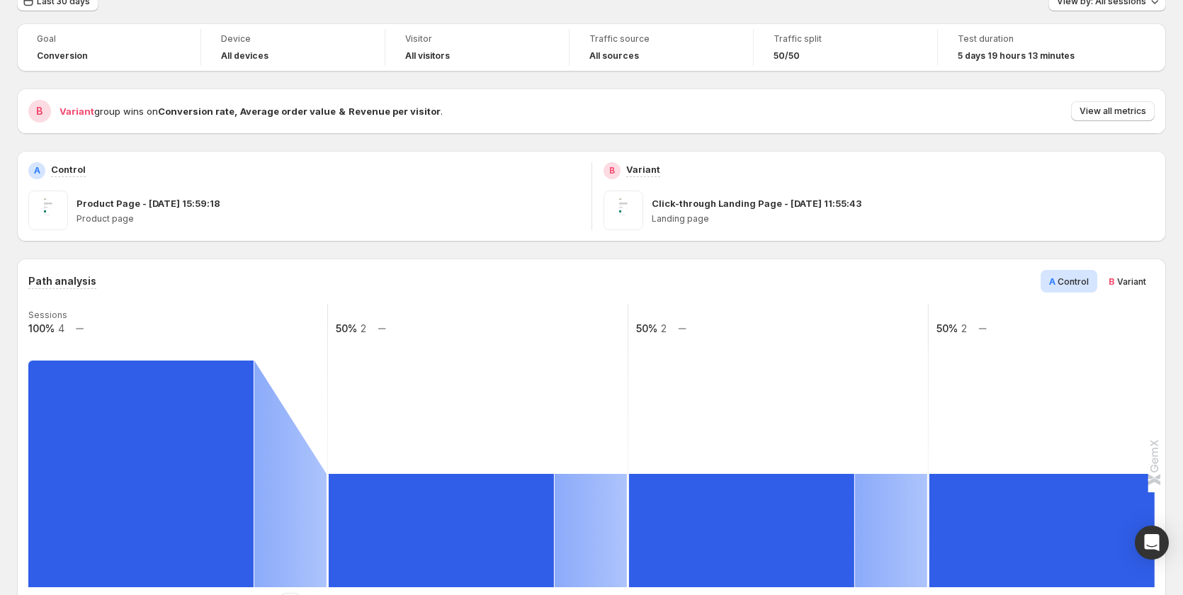
scroll to position [0, 0]
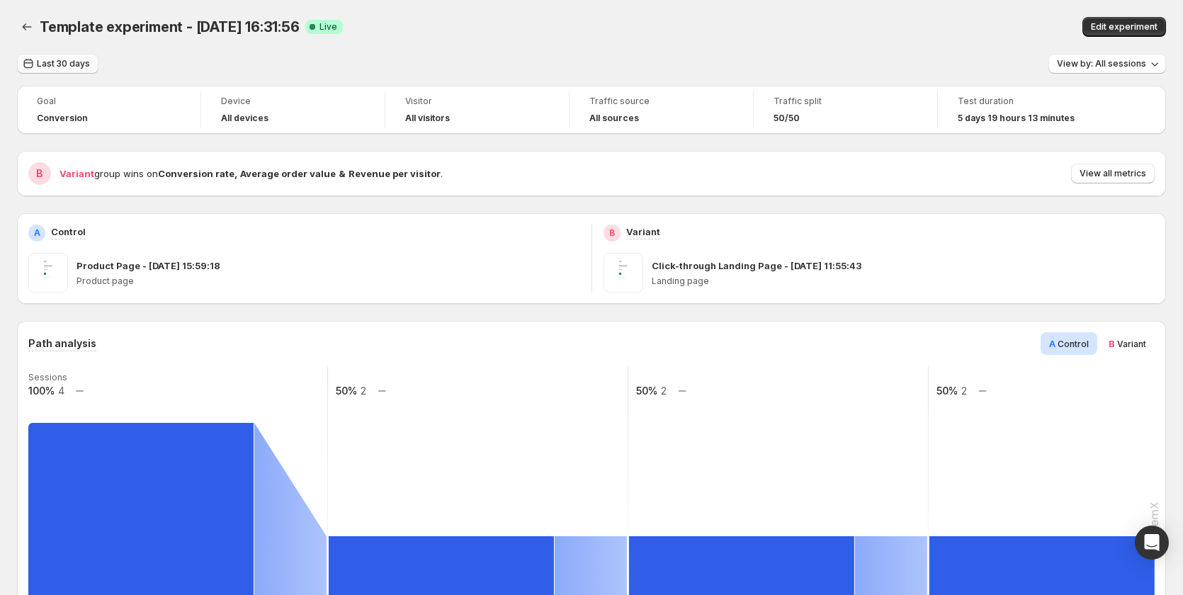
click at [51, 60] on span "Last 30 days" at bounding box center [63, 63] width 53 height 11
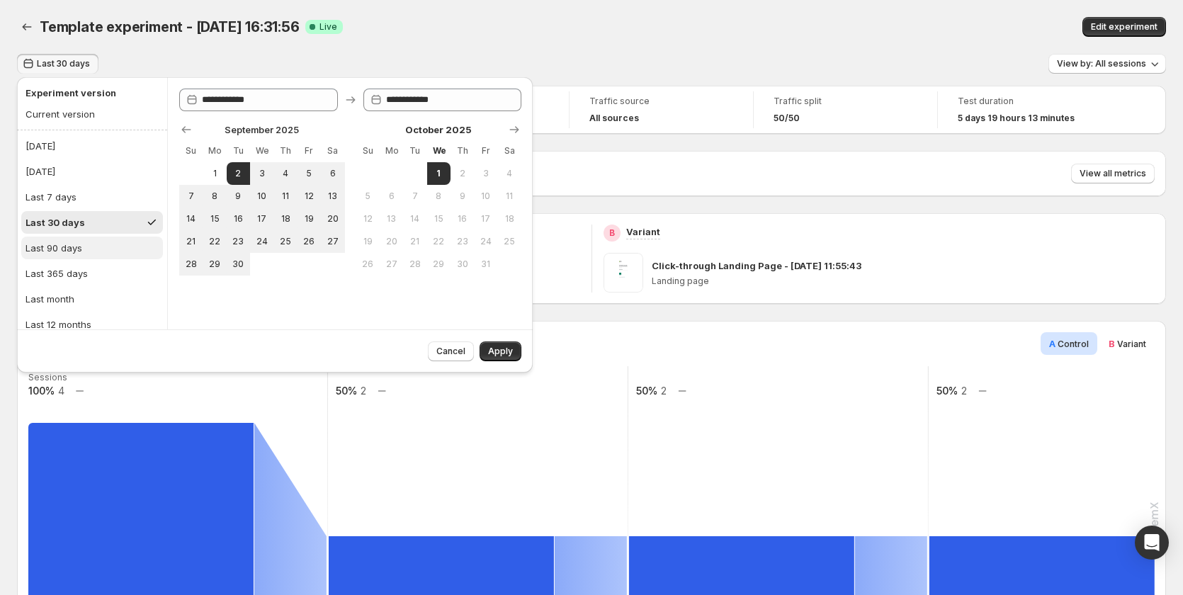
click at [78, 251] on div "Last 90 days" at bounding box center [53, 248] width 57 height 14
type input "**********"
click at [509, 344] on button "Apply" at bounding box center [500, 351] width 42 height 20
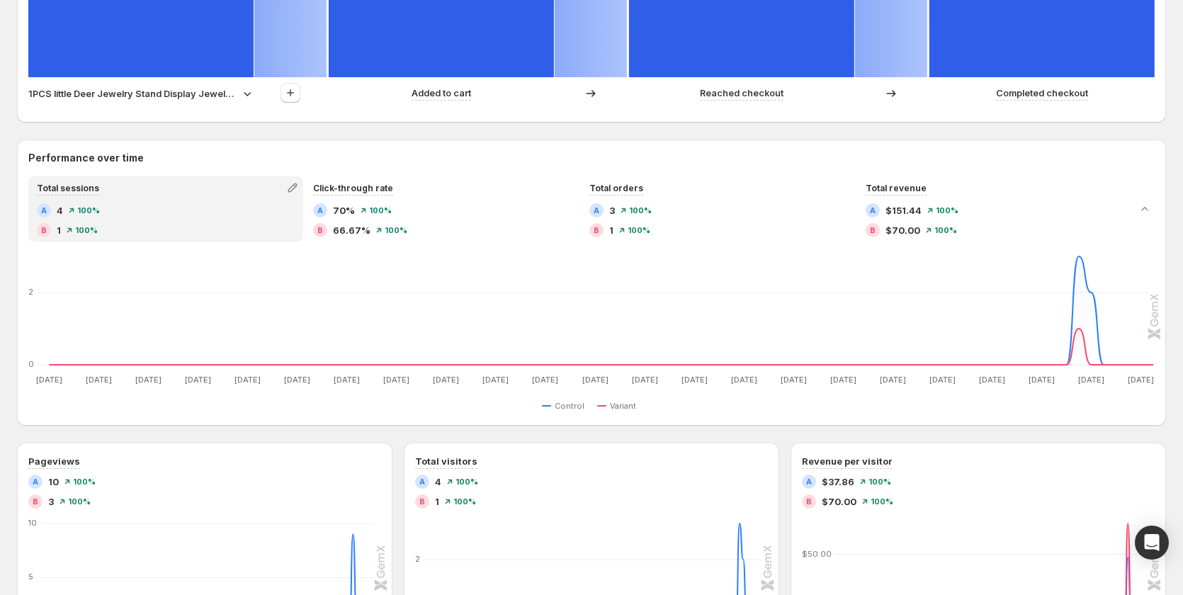
scroll to position [558, 0]
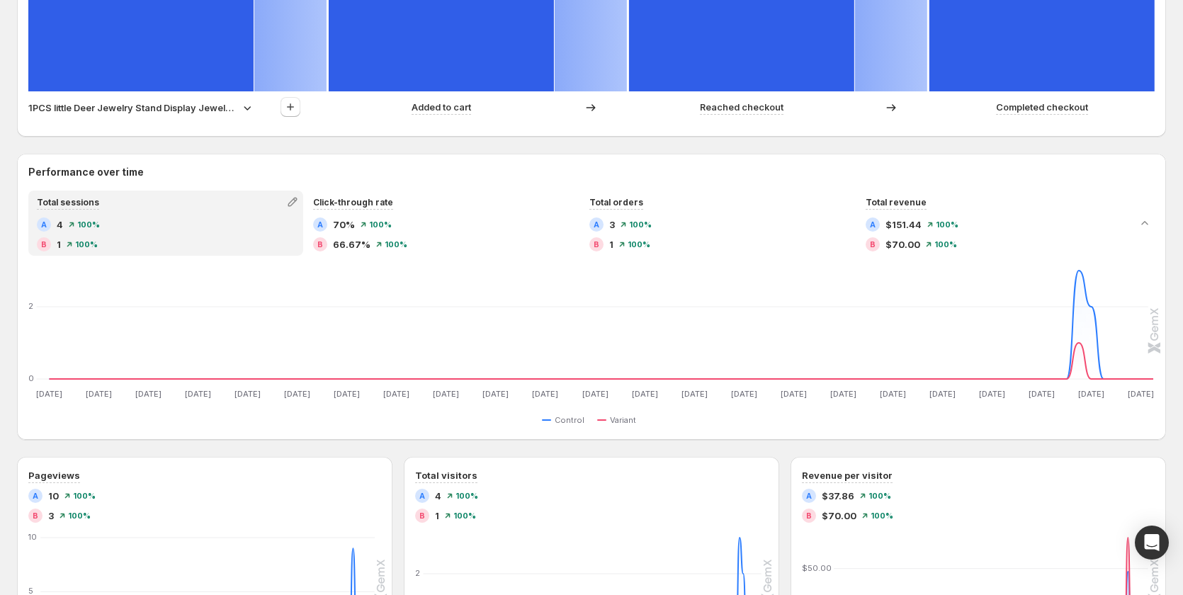
click at [206, 105] on p "1PCS little Deer Jewelry Stand Display Jewelry Tray Tree Earring Holder Necklac…" at bounding box center [132, 108] width 209 height 14
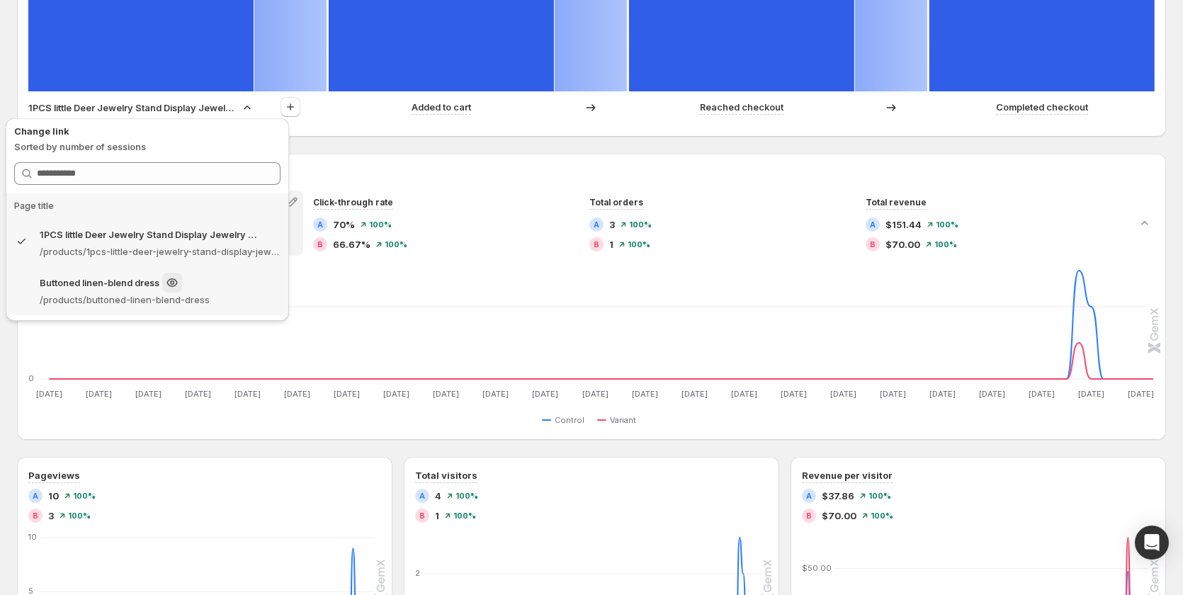
click at [144, 280] on p "Buttoned linen-blend dress" at bounding box center [100, 282] width 120 height 14
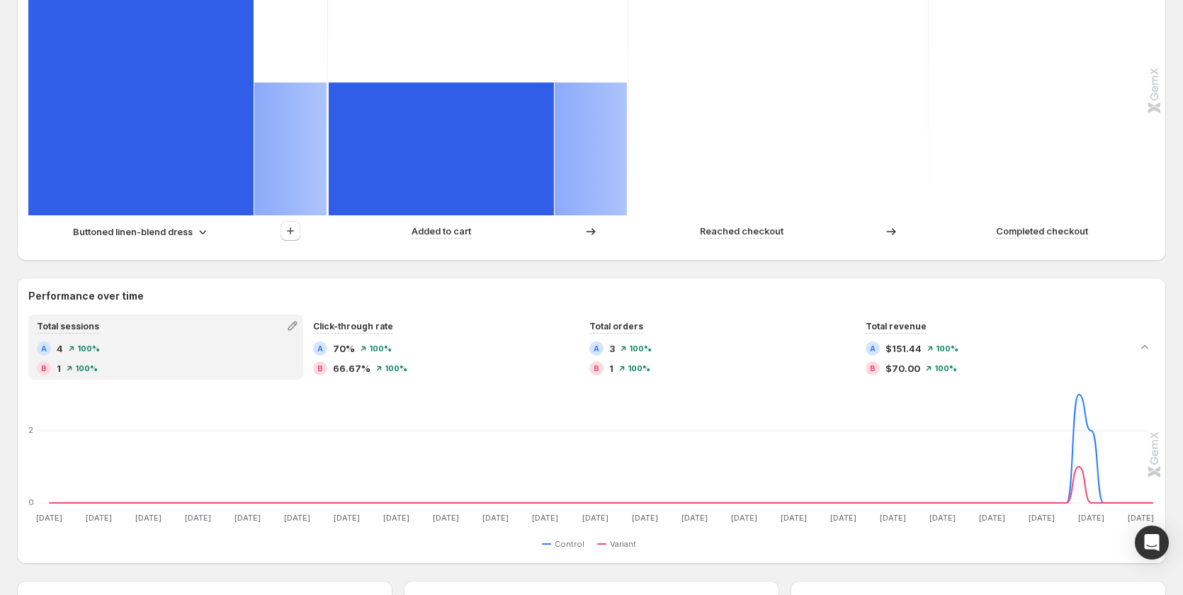
scroll to position [416, 0]
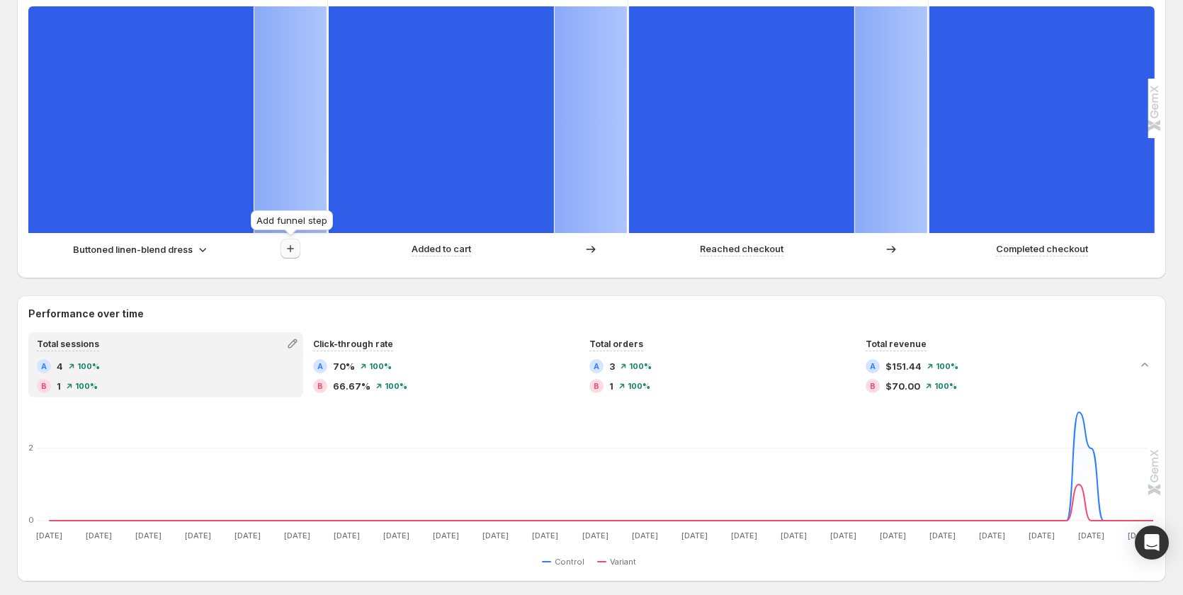
click at [287, 246] on icon "button" at bounding box center [290, 248] width 14 height 14
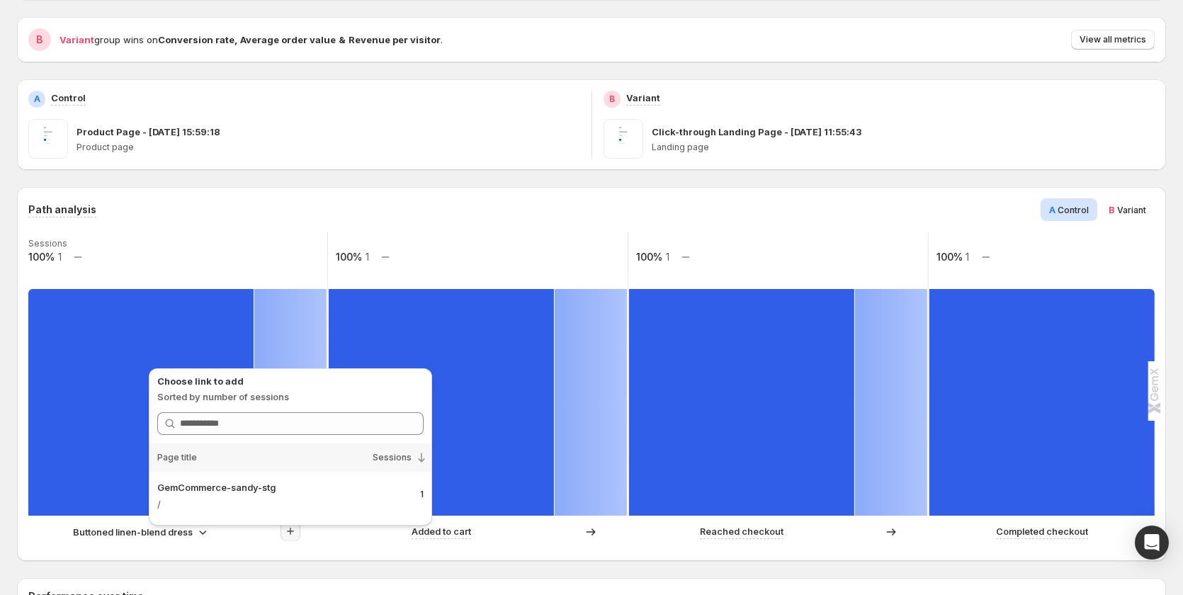
scroll to position [133, 0]
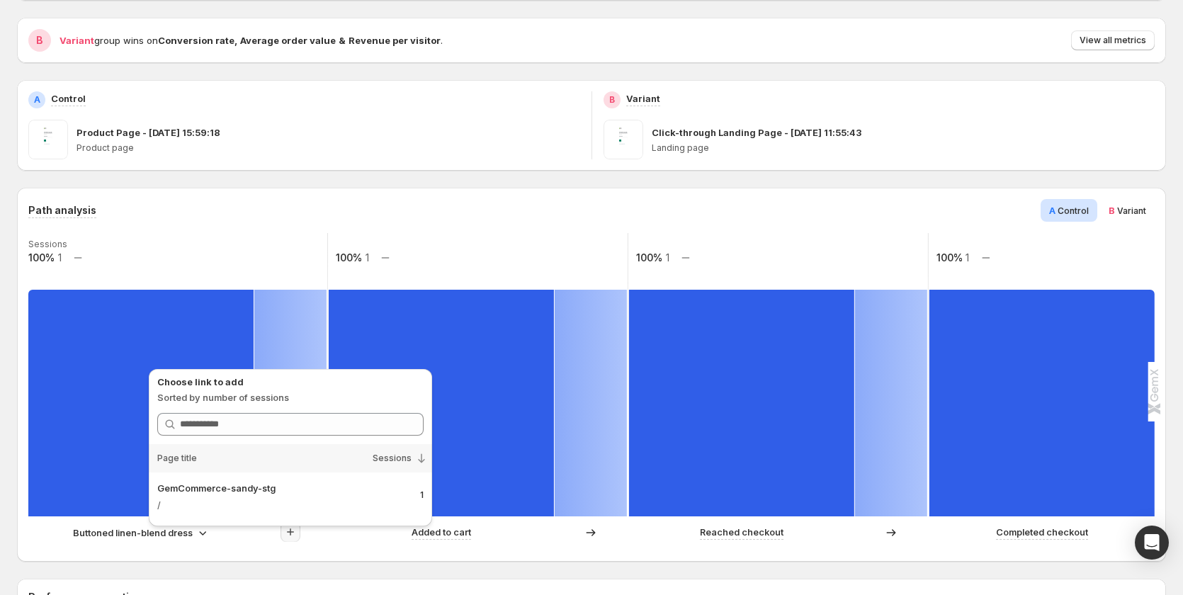
click at [1118, 220] on div "B Variant" at bounding box center [1127, 210] width 55 height 23
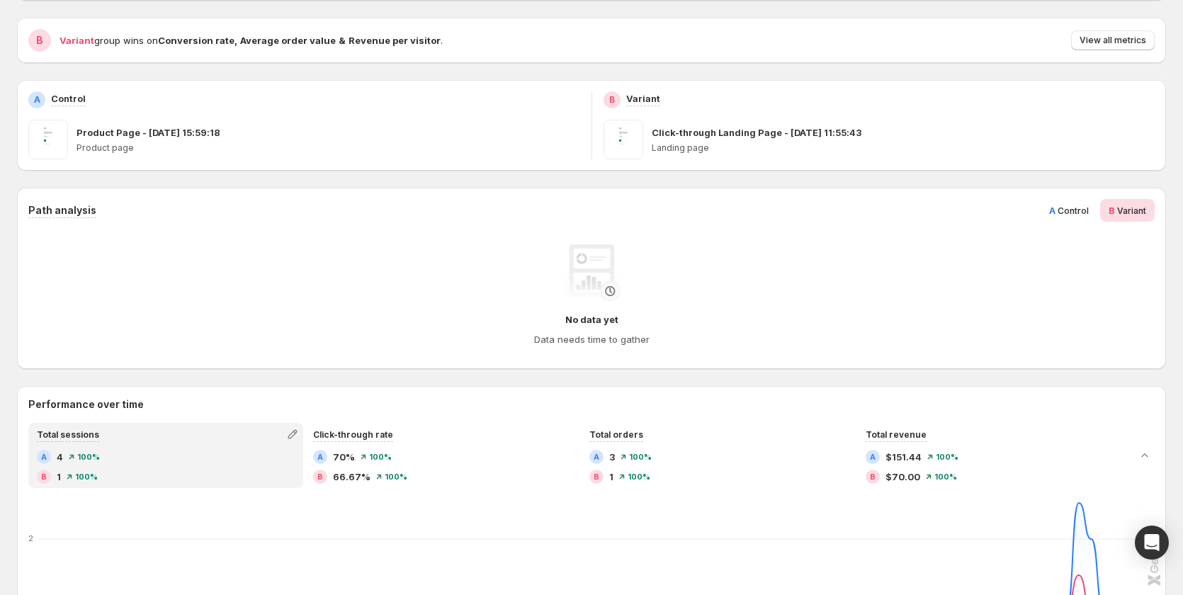
click at [1114, 207] on div "B Variant" at bounding box center [1127, 210] width 55 height 23
click at [1074, 205] on span "Control" at bounding box center [1072, 210] width 31 height 11
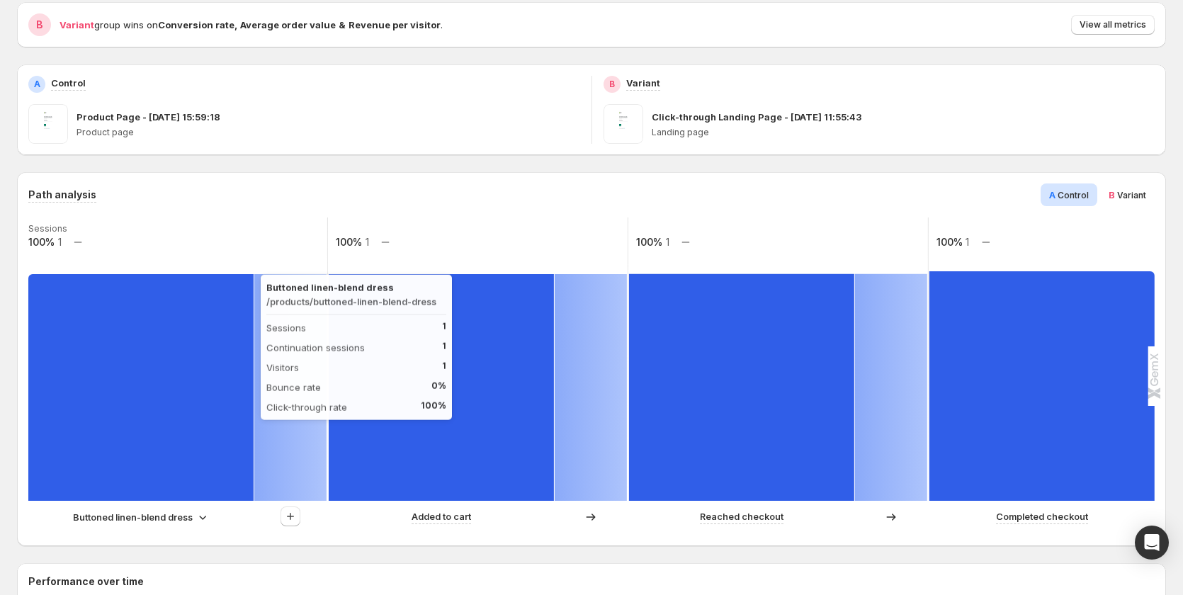
scroll to position [204, 0]
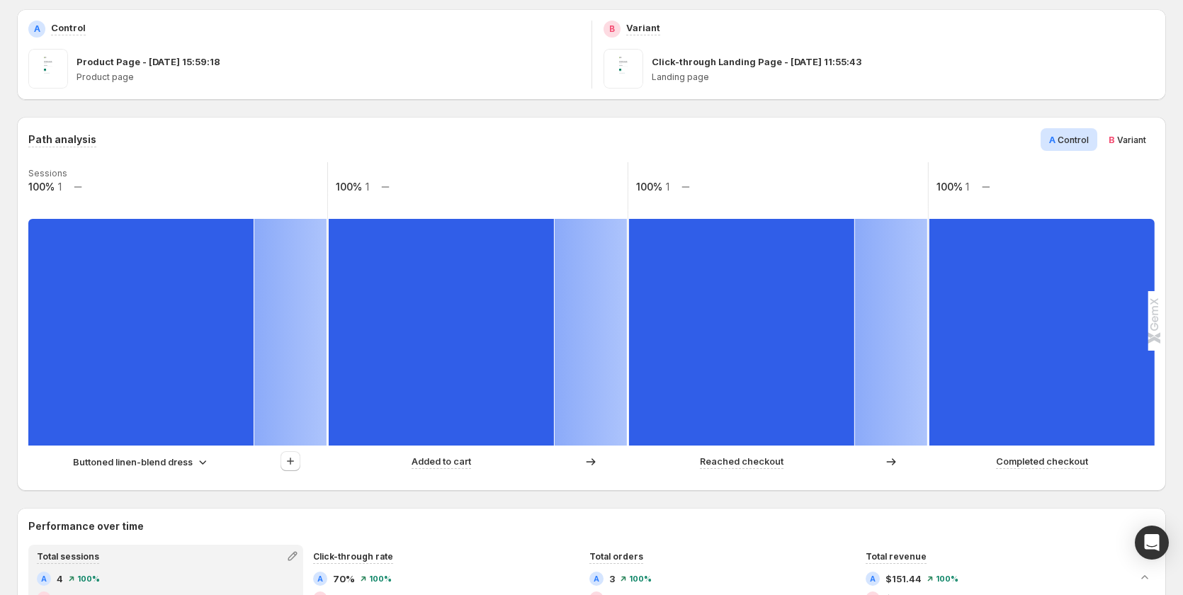
click at [143, 460] on p "Buttoned linen-blend dress" at bounding box center [133, 462] width 120 height 14
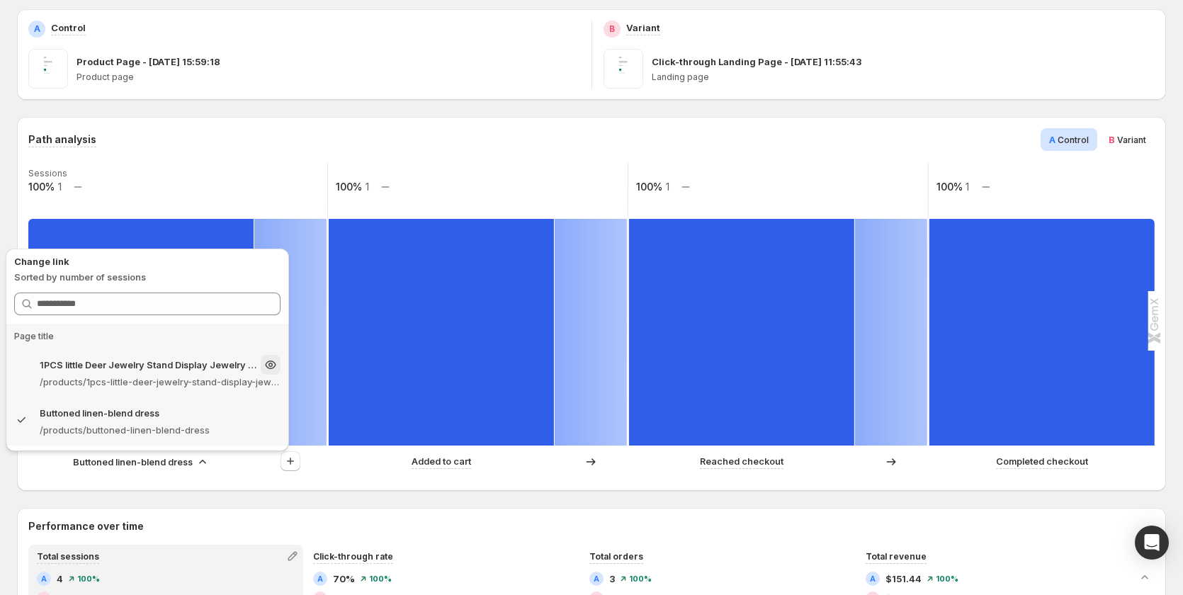
click at [120, 369] on p "1PCS little Deer Jewelry Stand Display Jewelry Tray Tree Earring Holder Necklac…" at bounding box center [149, 365] width 218 height 14
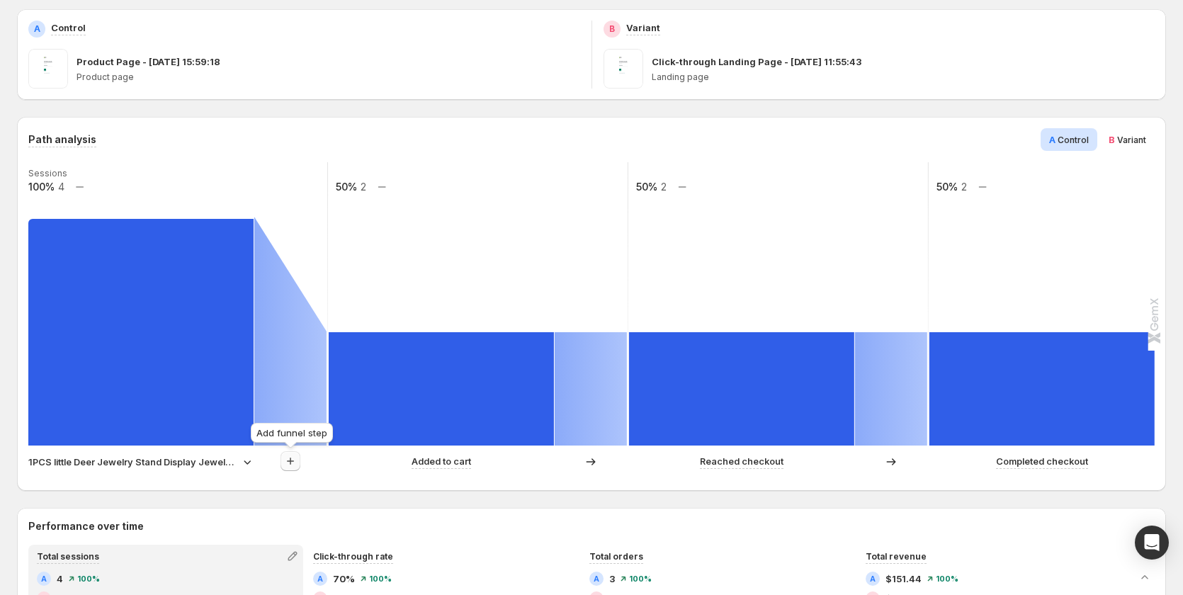
click at [294, 458] on icon "button" at bounding box center [290, 461] width 14 height 14
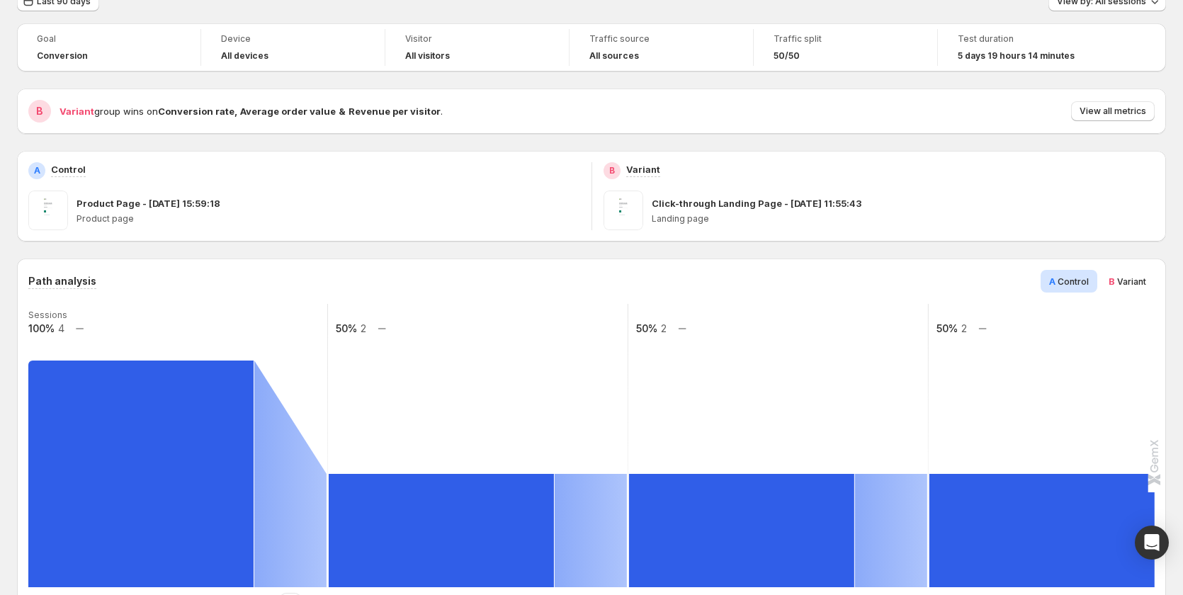
scroll to position [0, 0]
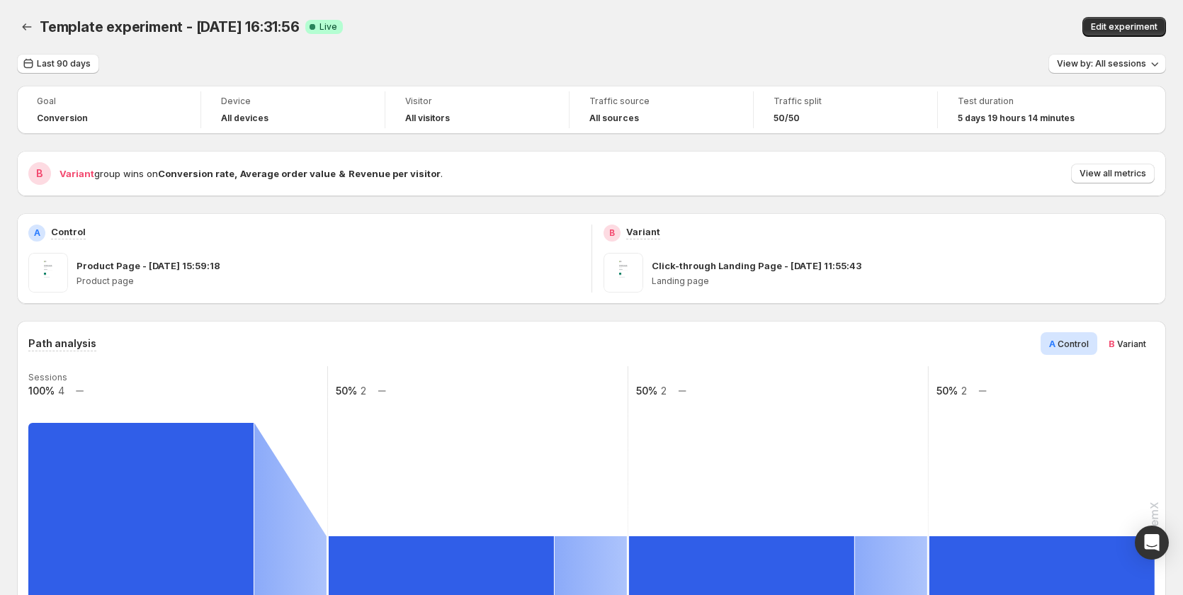
click at [21, 29] on icon "Back" at bounding box center [27, 27] width 14 height 14
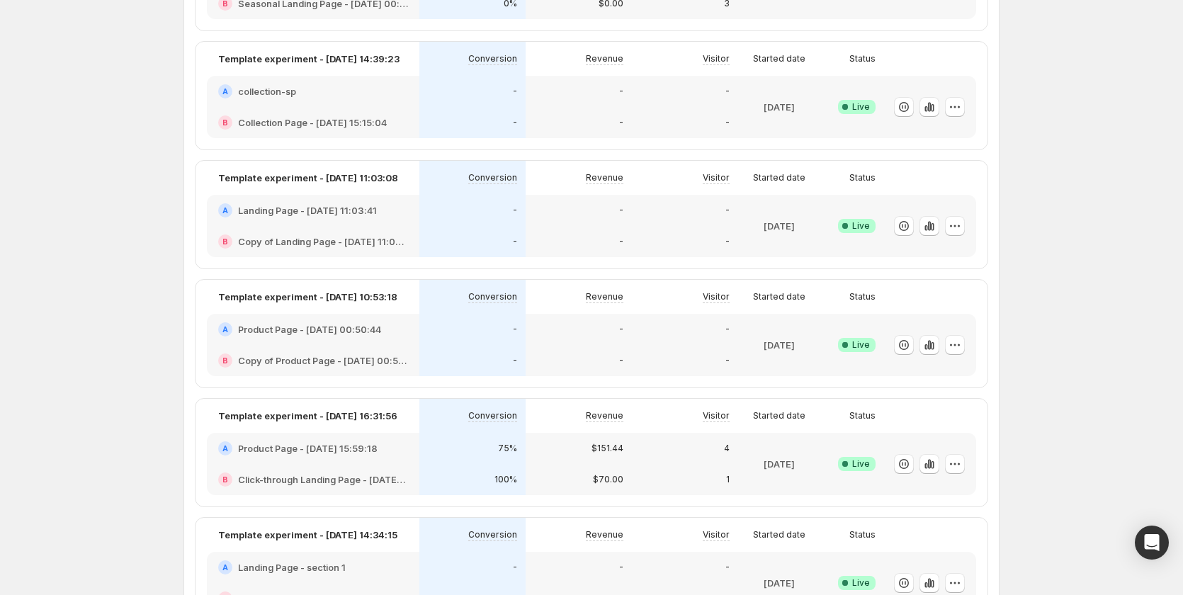
scroll to position [212, 0]
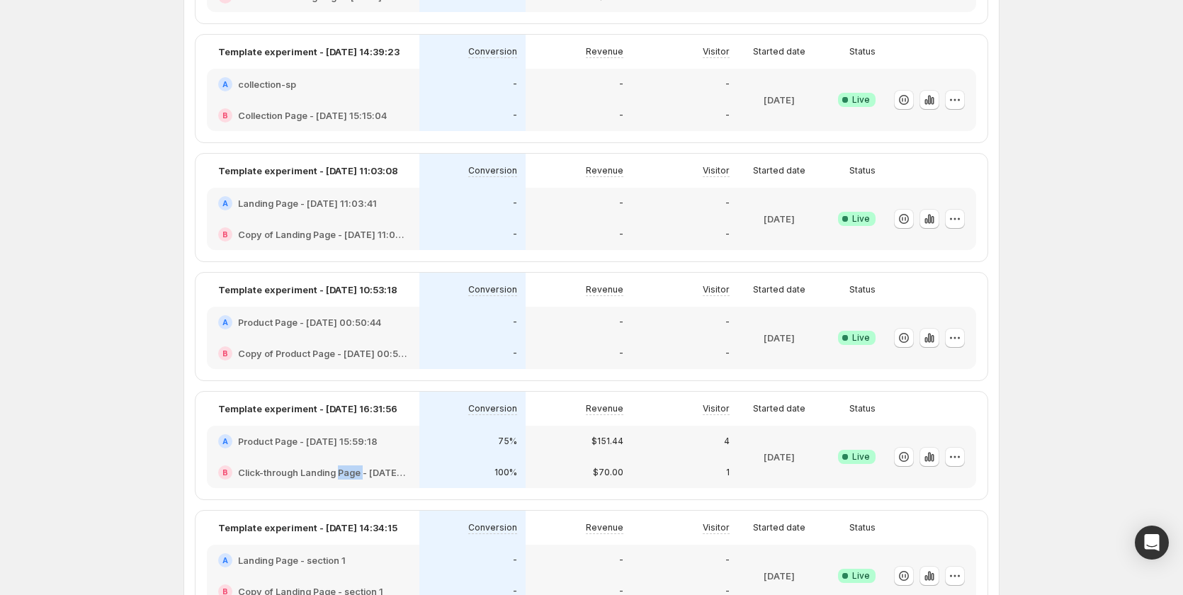
drag, startPoint x: 345, startPoint y: 472, endPoint x: 366, endPoint y: 475, distance: 21.5
click at [366, 475] on h2 "Click-through Landing Page - May 2, 11:55:43" at bounding box center [323, 472] width 170 height 14
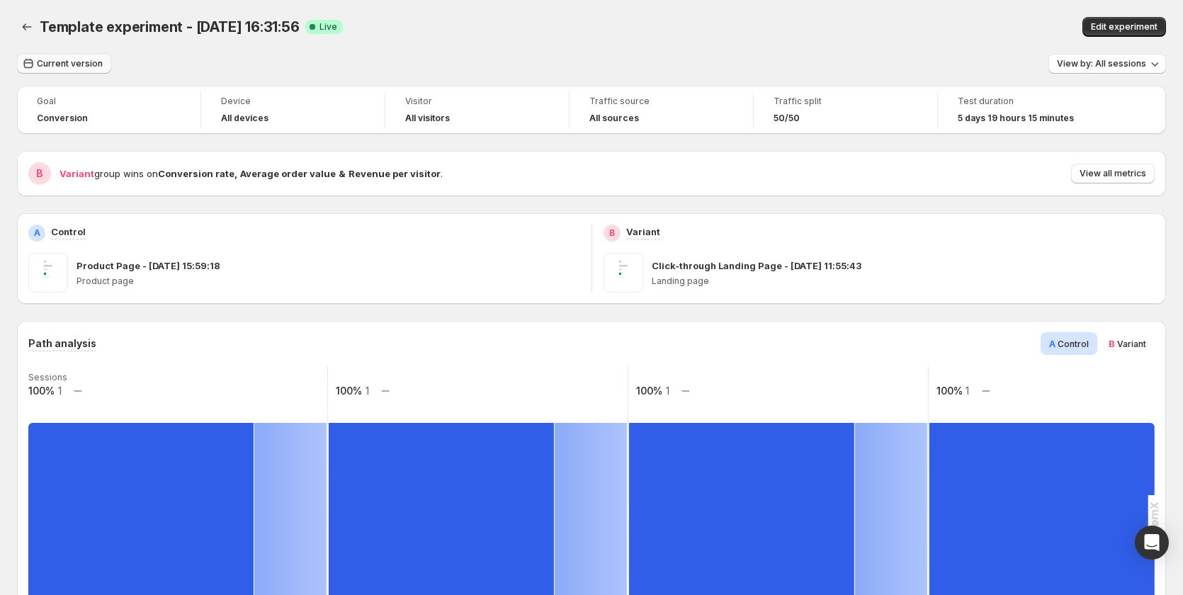
click at [64, 56] on button "Current version" at bounding box center [64, 64] width 94 height 20
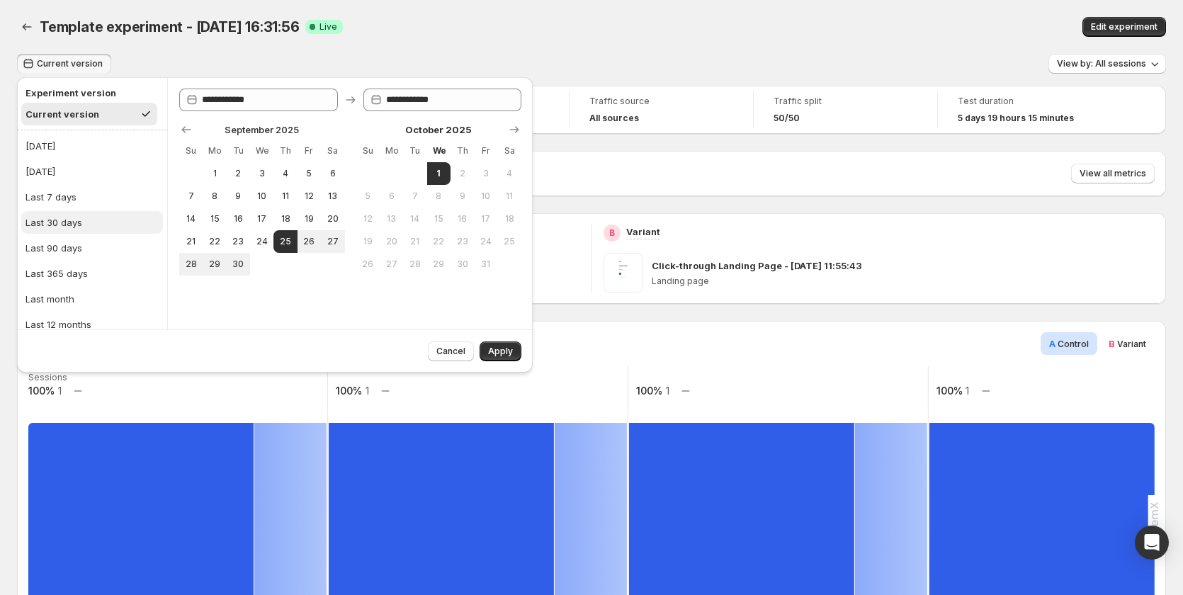
click at [79, 227] on div "Last 30 days" at bounding box center [53, 222] width 57 height 14
type input "**********"
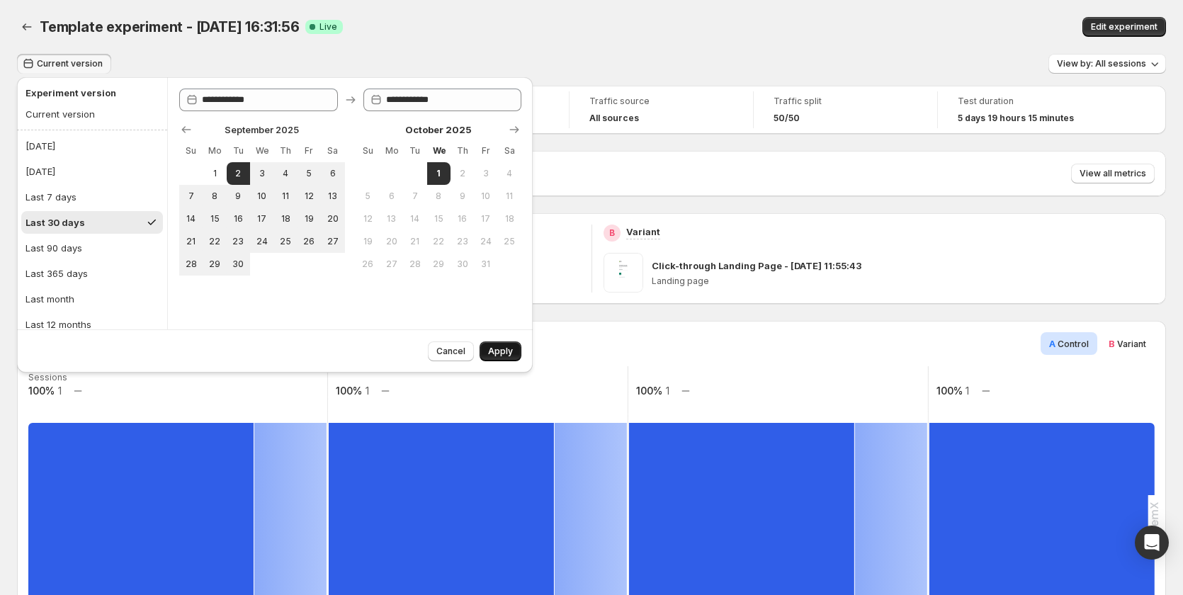
click at [501, 351] on span "Apply" at bounding box center [500, 351] width 25 height 11
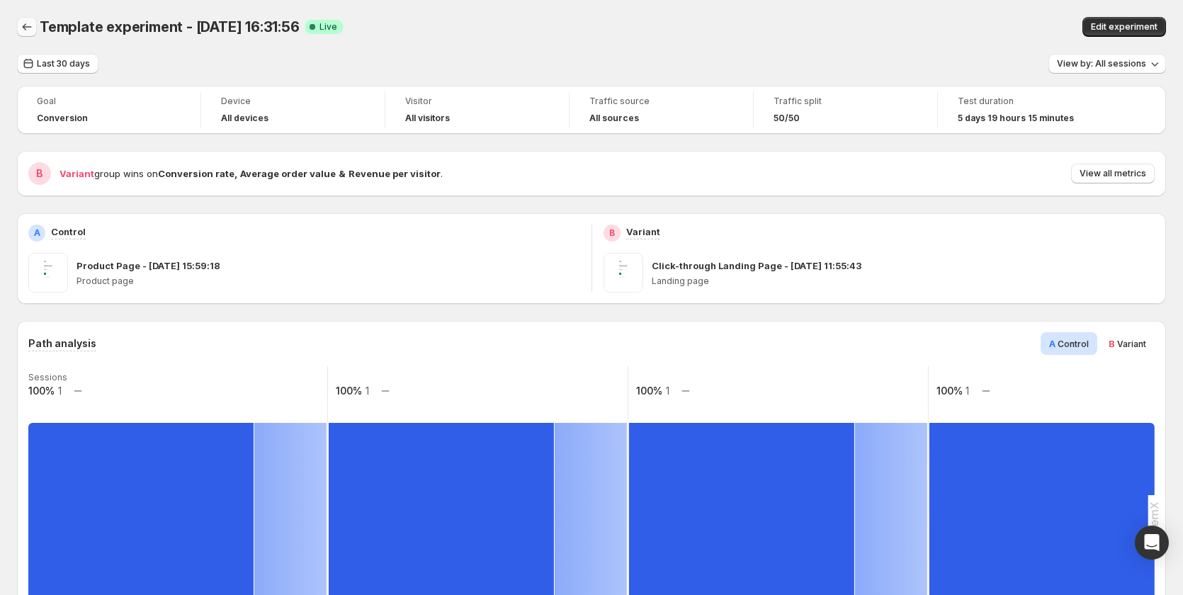
click at [26, 28] on icon "Back" at bounding box center [27, 27] width 14 height 14
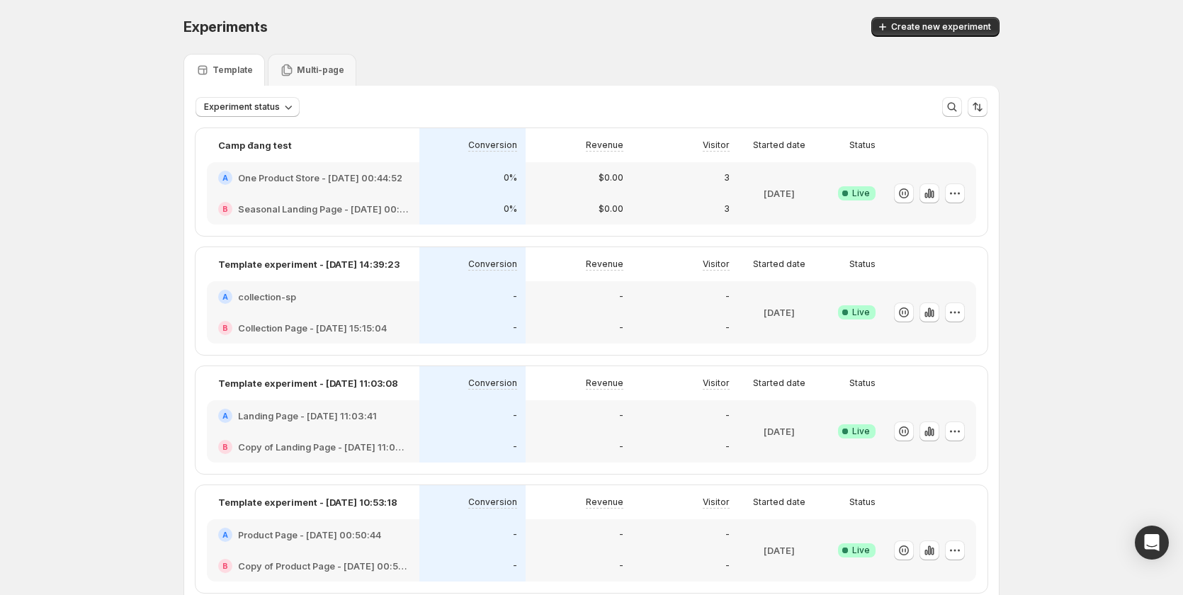
click at [309, 429] on div "A Landing Page - Sep 12, 11:03:41" at bounding box center [313, 415] width 212 height 31
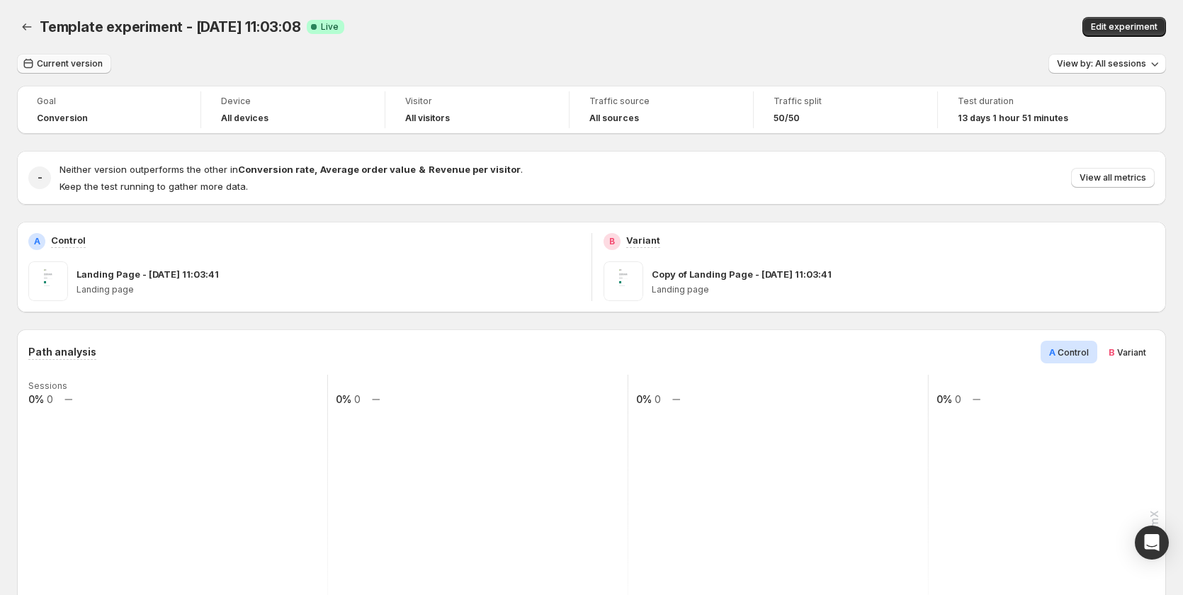
click at [57, 67] on span "Current version" at bounding box center [70, 63] width 66 height 11
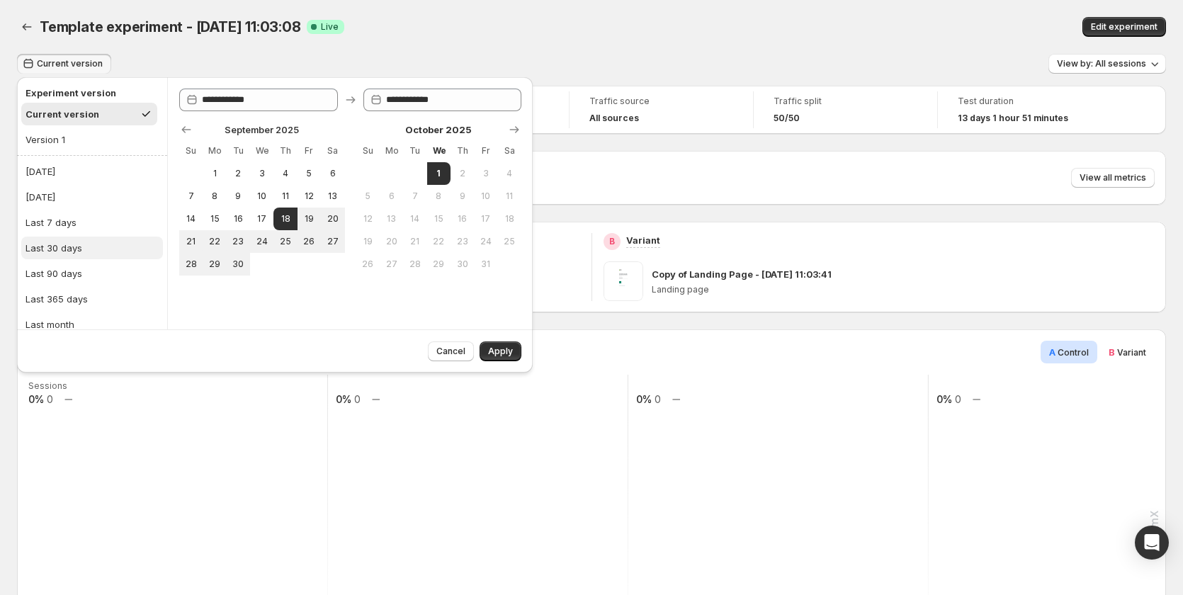
click at [100, 252] on button "Last 30 days" at bounding box center [92, 248] width 142 height 23
type input "**********"
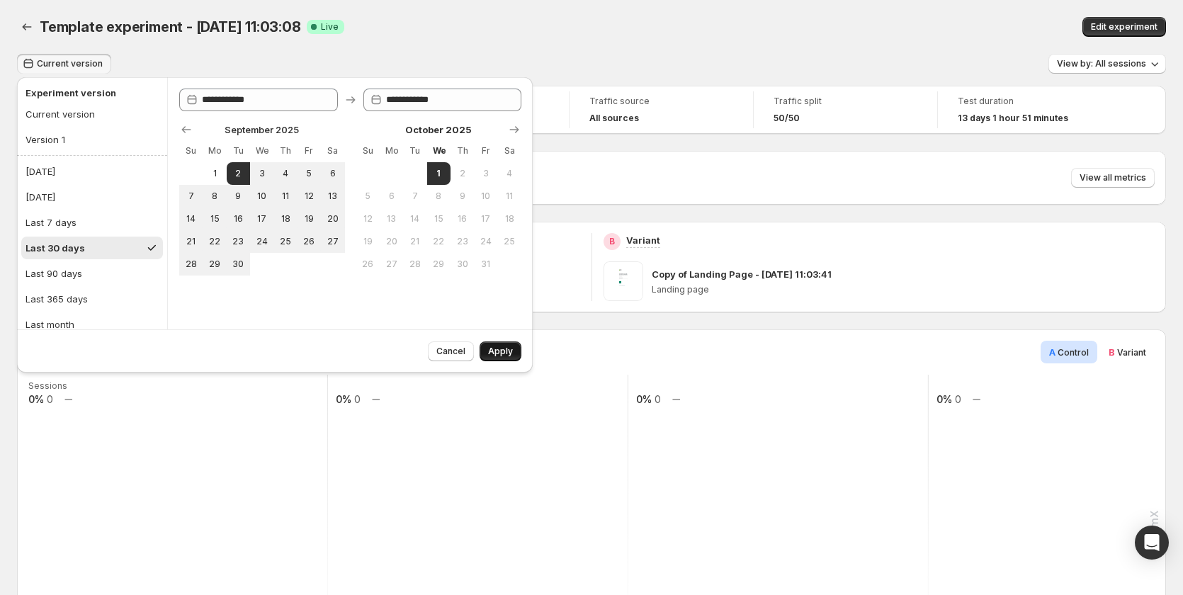
click at [506, 343] on button "Apply" at bounding box center [500, 351] width 42 height 20
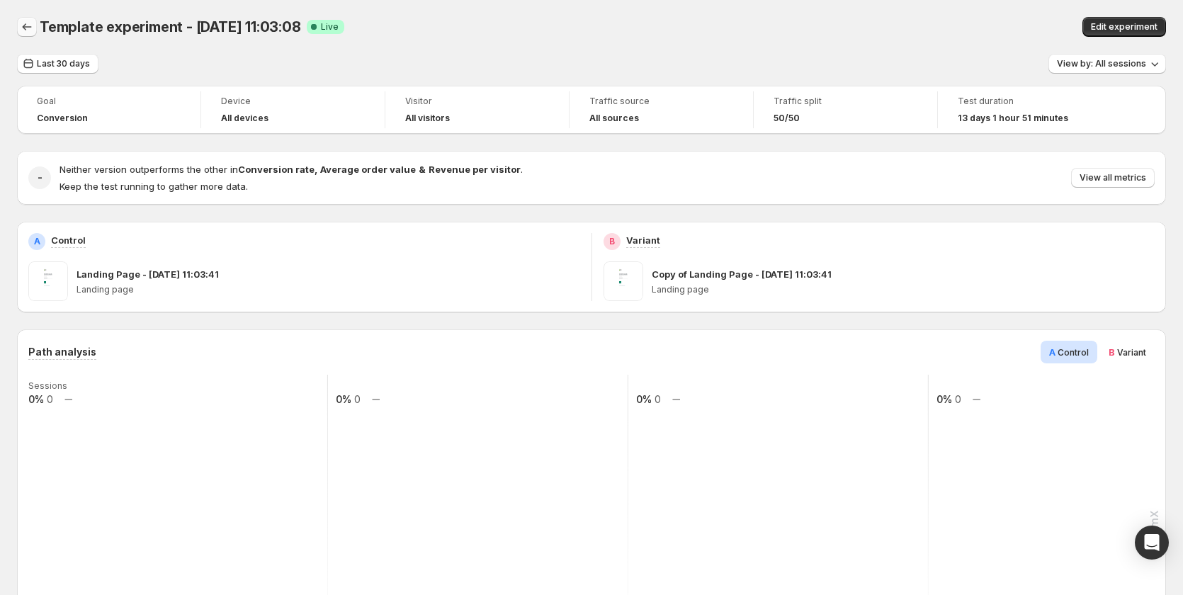
click at [30, 20] on button "Back" at bounding box center [27, 27] width 20 height 20
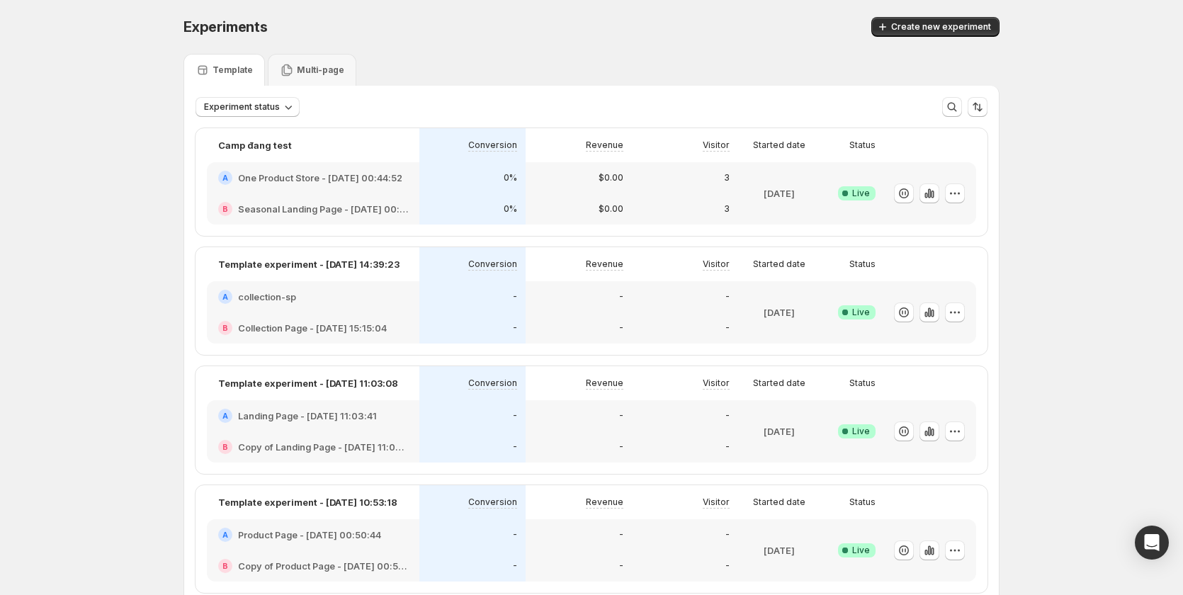
click at [330, 198] on div "B Seasonal Landing Page - Sep 7, 00:45:50" at bounding box center [313, 208] width 212 height 31
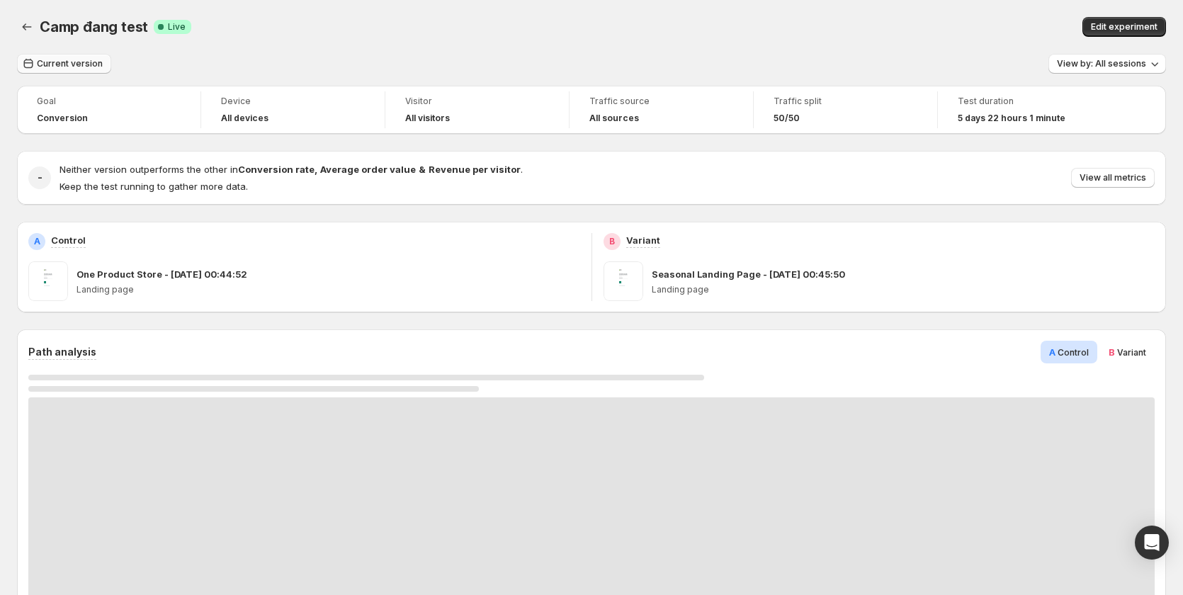
click at [70, 64] on span "Current version" at bounding box center [70, 63] width 66 height 11
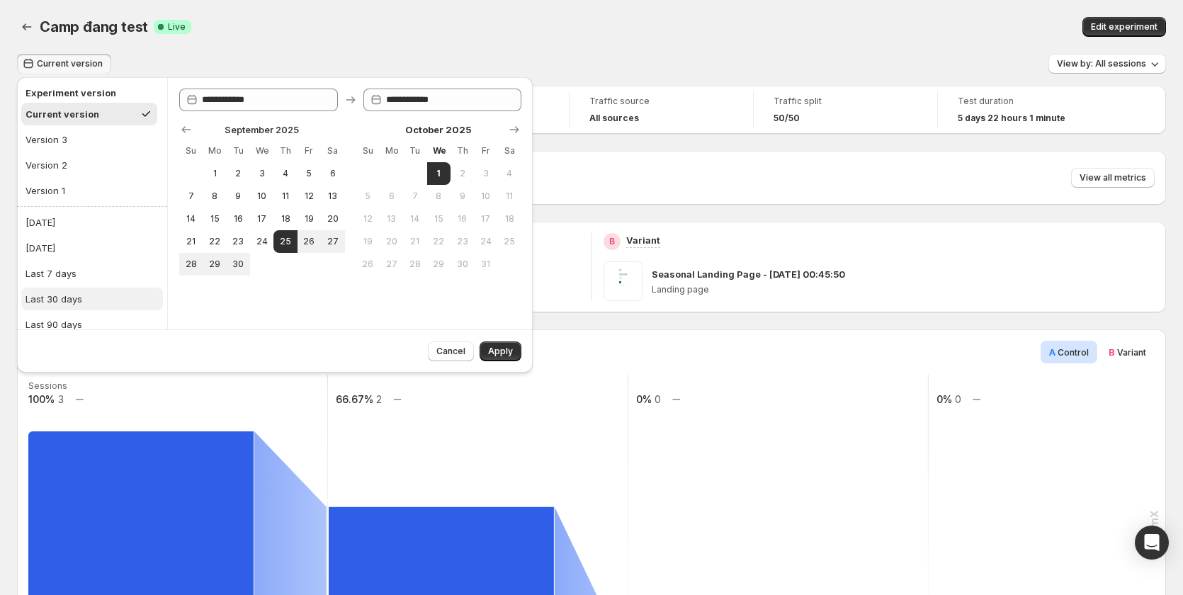
click at [100, 301] on button "Last 30 days" at bounding box center [92, 299] width 142 height 23
type input "**********"
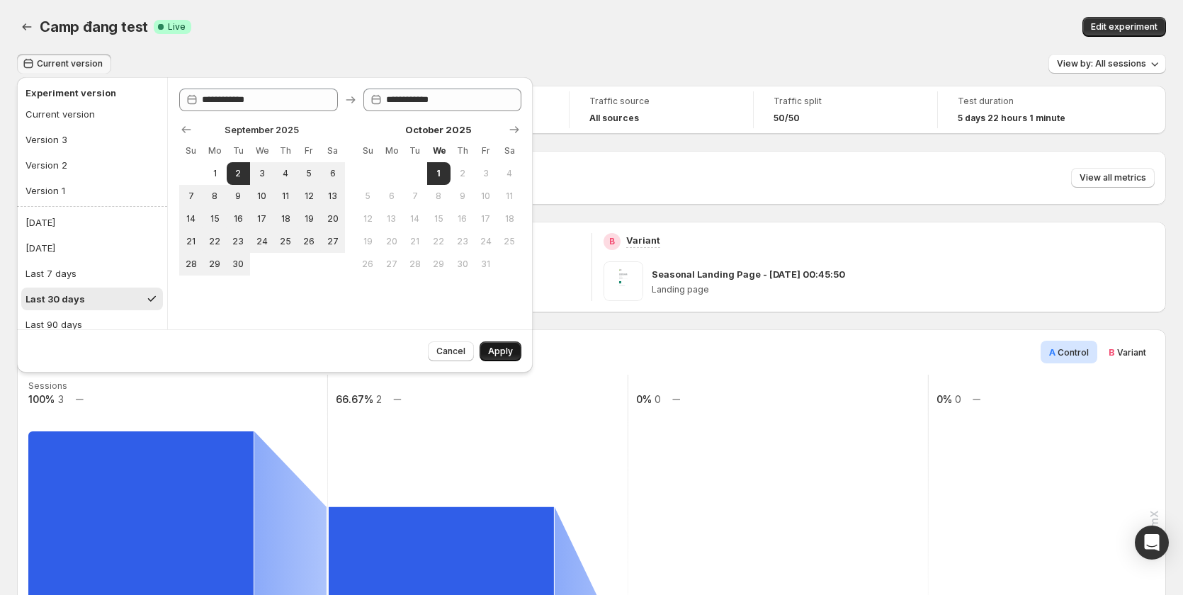
click at [511, 348] on span "Apply" at bounding box center [500, 351] width 25 height 11
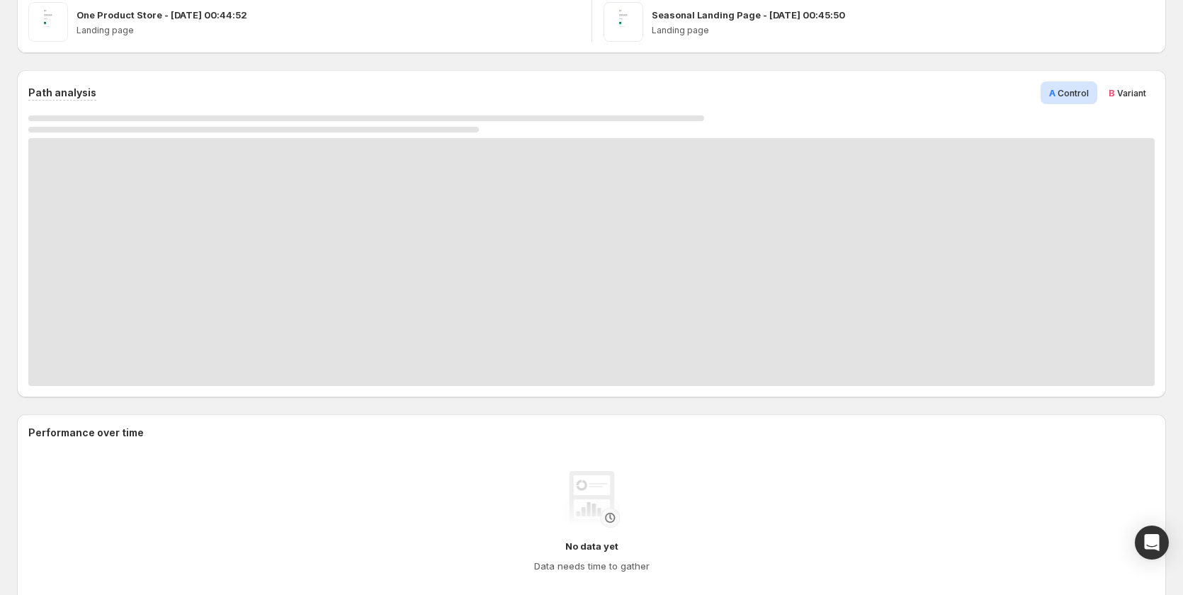
scroll to position [283, 0]
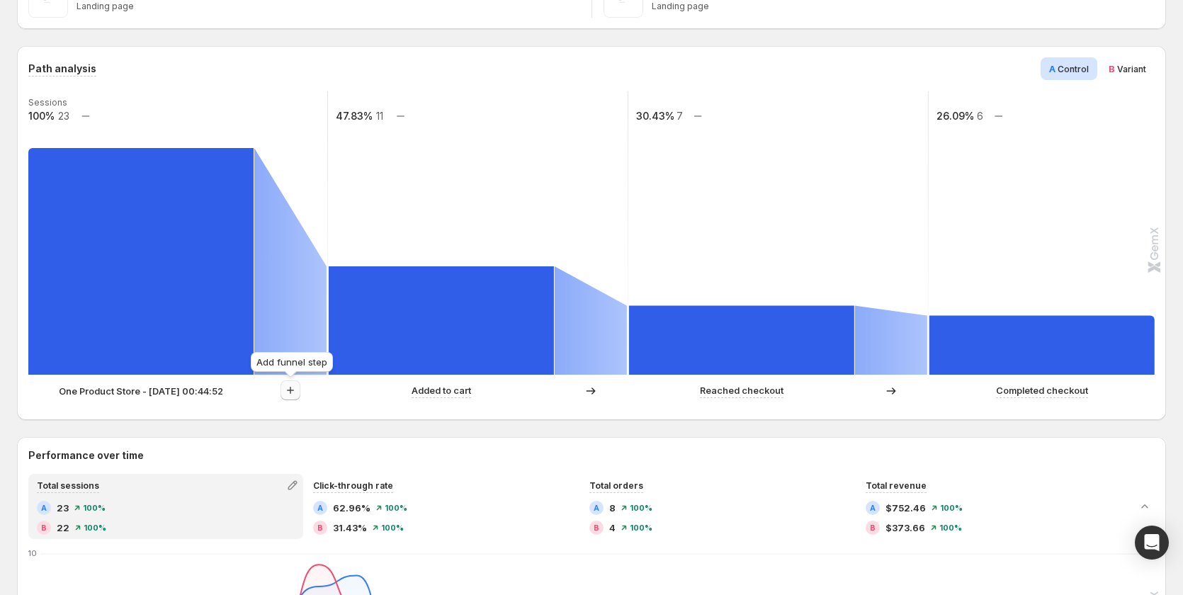
click at [290, 383] on button "button" at bounding box center [290, 390] width 20 height 20
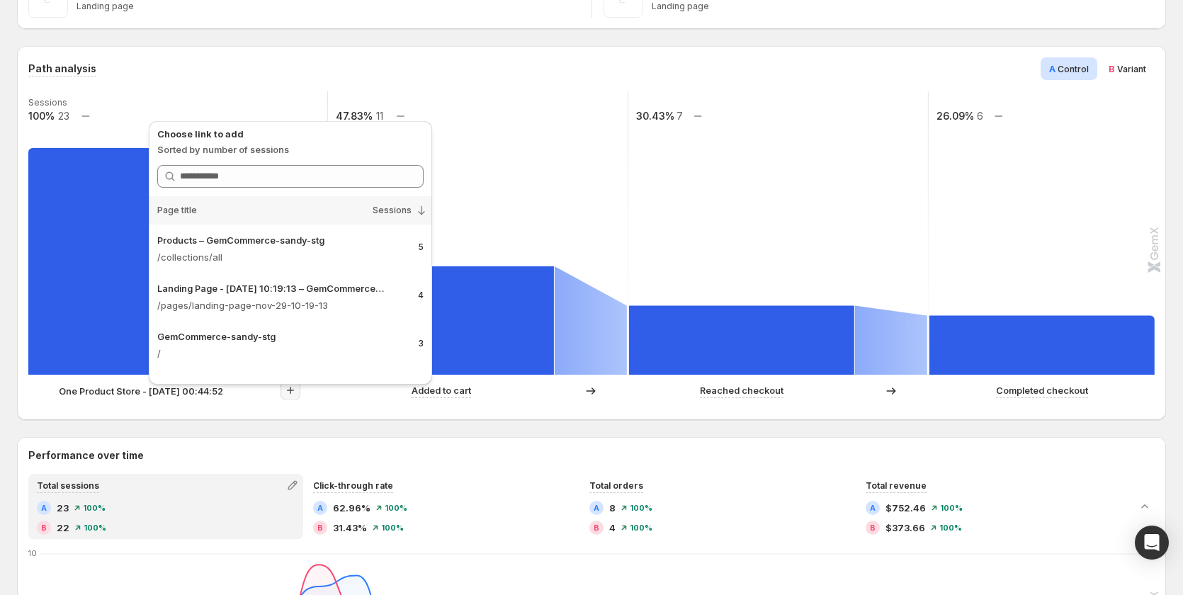
click at [319, 402] on div "One Product Store - Sep 7, 00:44:52 Added to cart Reached checkout Completed ch…" at bounding box center [589, 394] width 1123 height 28
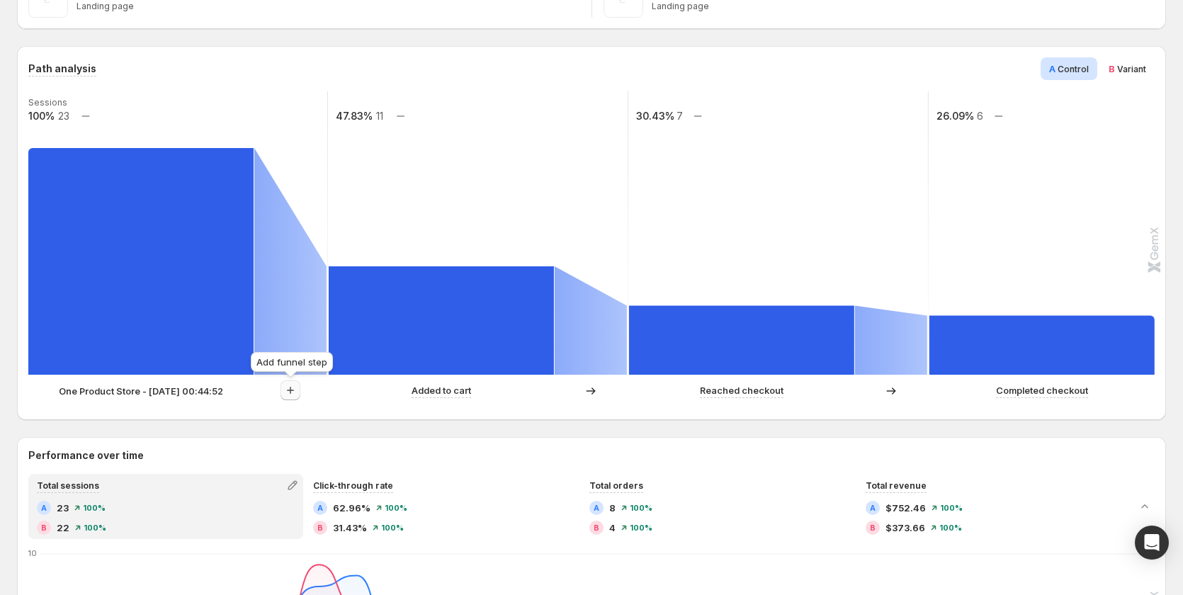
click at [285, 396] on icon "button" at bounding box center [290, 390] width 14 height 14
